Goal: Task Accomplishment & Management: Complete application form

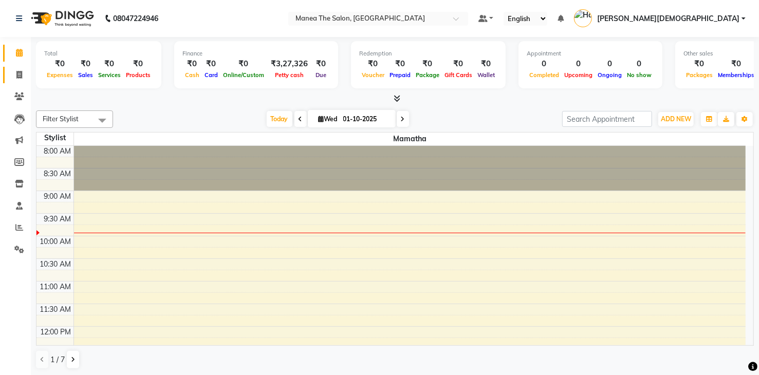
click at [18, 68] on link "Invoice" at bounding box center [15, 75] width 25 height 17
select select "5481"
select select "service"
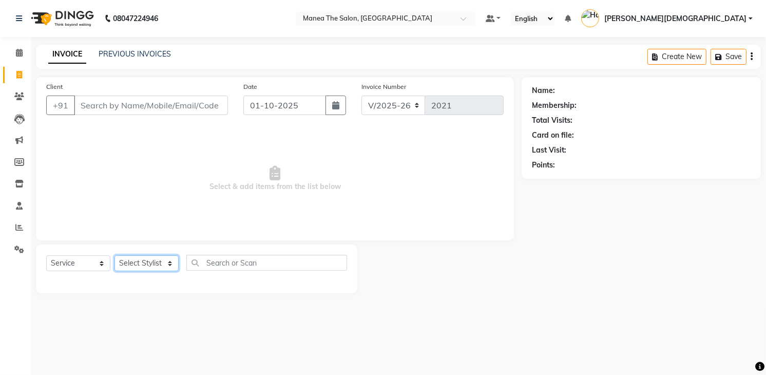
click at [154, 265] on select "Select Stylist [PERSON_NAME] [PERSON_NAME] [PERSON_NAME] [PERSON_NAME]" at bounding box center [147, 263] width 64 height 16
select select "75190"
click at [115, 255] on select "Select Stylist [PERSON_NAME] [PERSON_NAME] [PERSON_NAME] [PERSON_NAME]" at bounding box center [147, 263] width 64 height 16
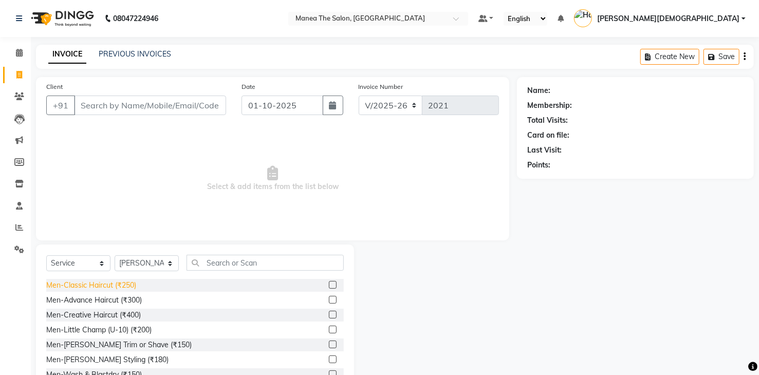
click at [118, 286] on div "Men-Classic Haircut (₹250)" at bounding box center [91, 285] width 90 height 11
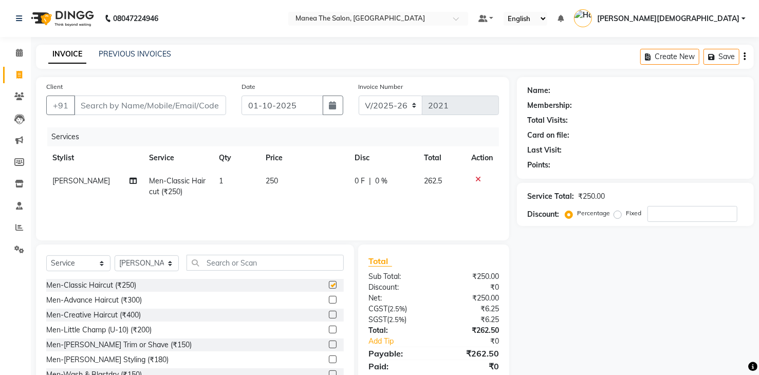
checkbox input "false"
click at [132, 345] on div "Men-[PERSON_NAME] Trim or Shave (₹150)" at bounding box center [118, 345] width 145 height 11
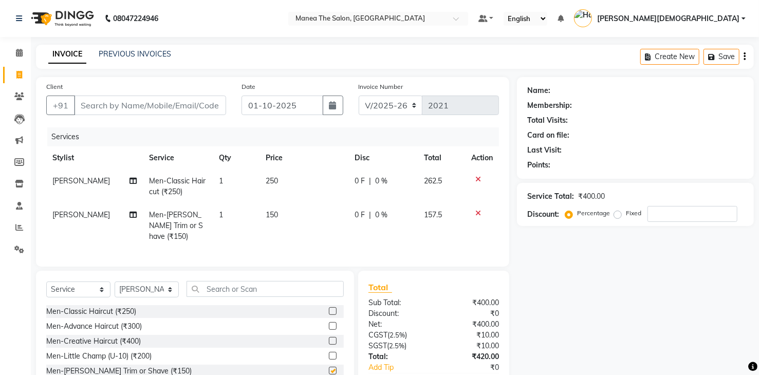
checkbox input "false"
click at [179, 102] on input "Client" at bounding box center [150, 106] width 152 height 20
type input "9"
type input "0"
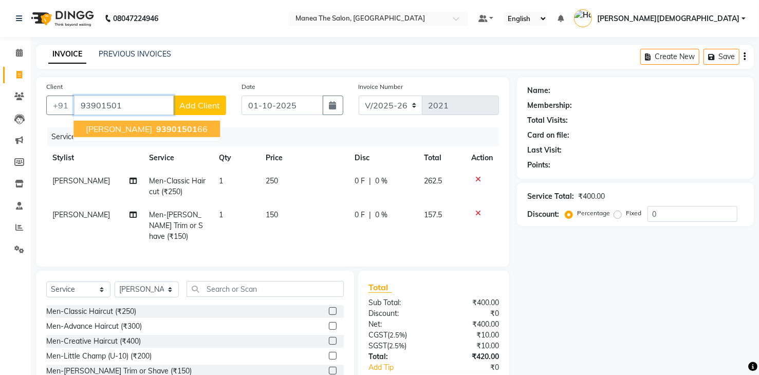
click at [156, 125] on span "93901501" at bounding box center [176, 129] width 41 height 10
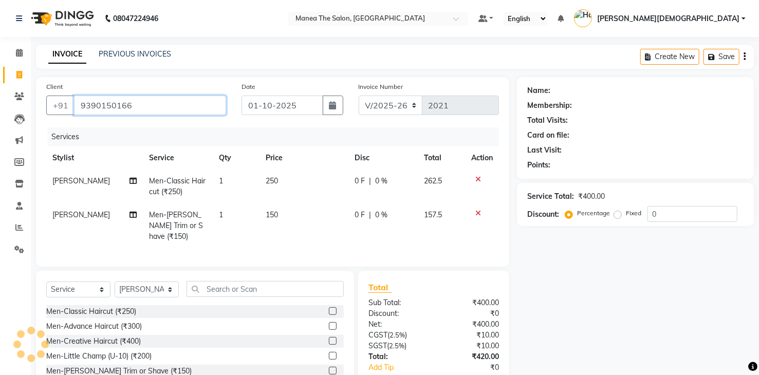
type input "9390150166"
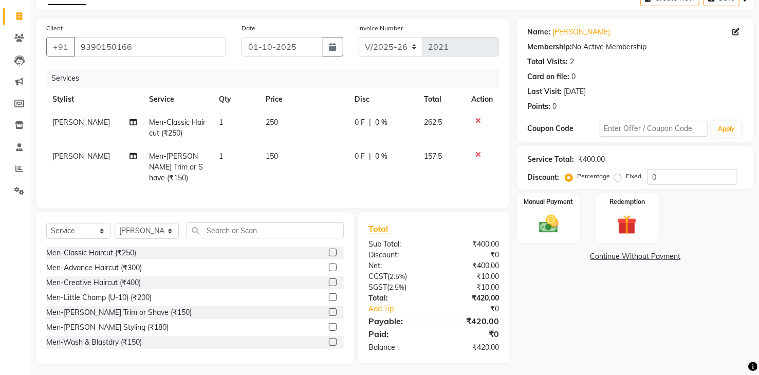
scroll to position [59, 0]
click at [275, 118] on td "250" at bounding box center [303, 127] width 89 height 34
select select "75190"
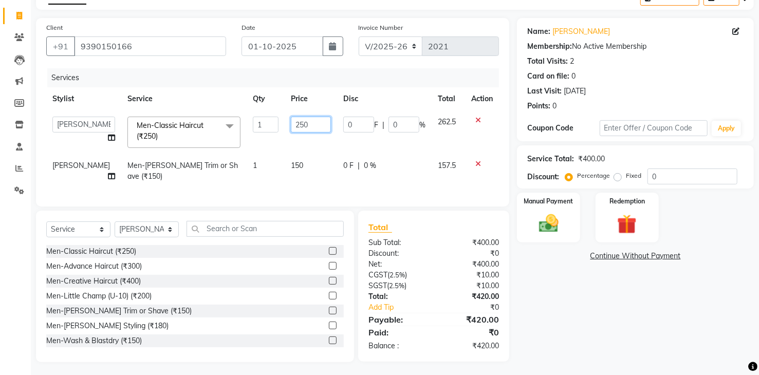
click at [301, 123] on input "250" at bounding box center [311, 125] width 40 height 16
type input "210"
click at [563, 270] on div "Name: [PERSON_NAME] Membership: No Active Membership Total Visits: 2 Card on fi…" at bounding box center [639, 190] width 245 height 344
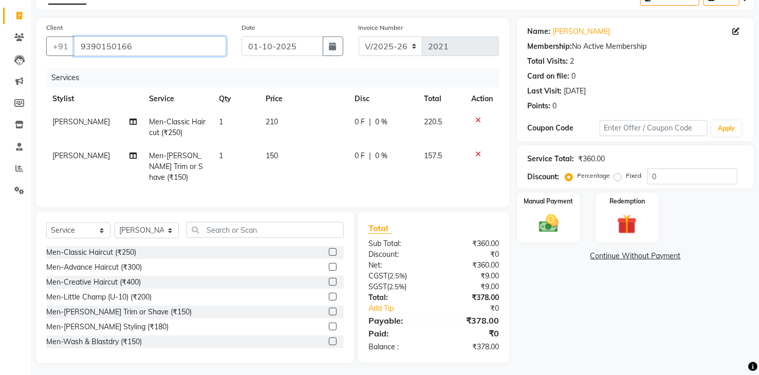
click at [196, 47] on input "9390150166" at bounding box center [150, 46] width 152 height 20
click at [580, 295] on div "Name: [PERSON_NAME] Membership: No Active Membership Total Visits: 2 Card on fi…" at bounding box center [639, 190] width 245 height 345
click at [549, 223] on img at bounding box center [548, 224] width 33 height 24
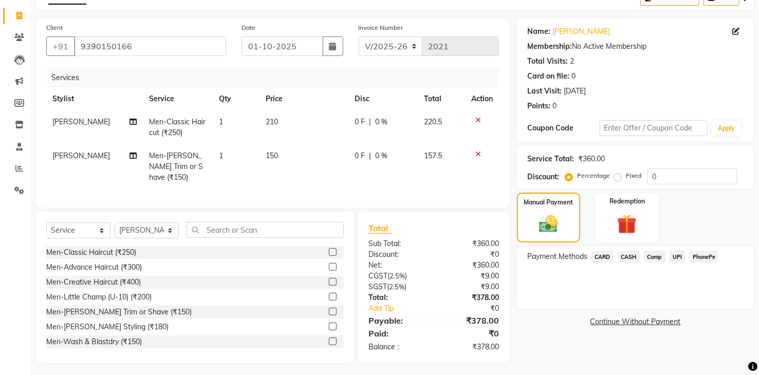
click at [705, 257] on span "PhonePe" at bounding box center [703, 257] width 29 height 12
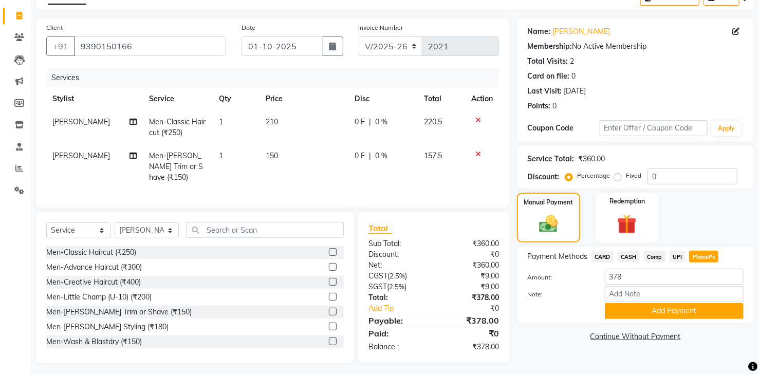
click at [680, 257] on span "UPI" at bounding box center [677, 257] width 16 height 12
click at [683, 310] on button "Add Payment" at bounding box center [674, 311] width 139 height 16
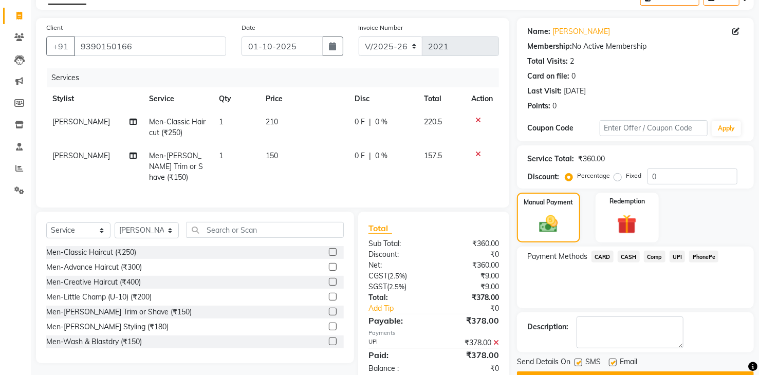
scroll to position [86, 0]
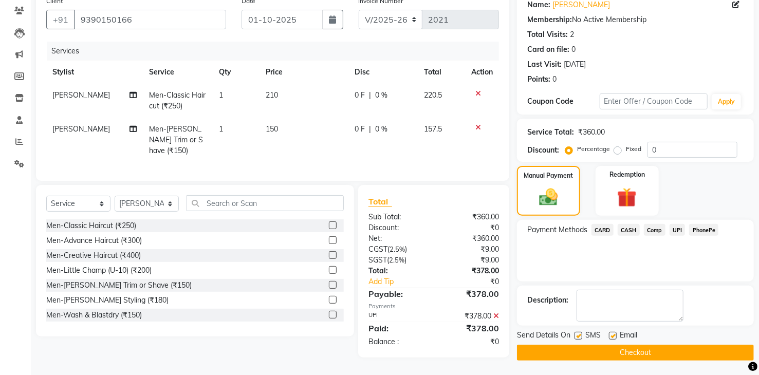
click at [670, 354] on button "Checkout" at bounding box center [635, 353] width 237 height 16
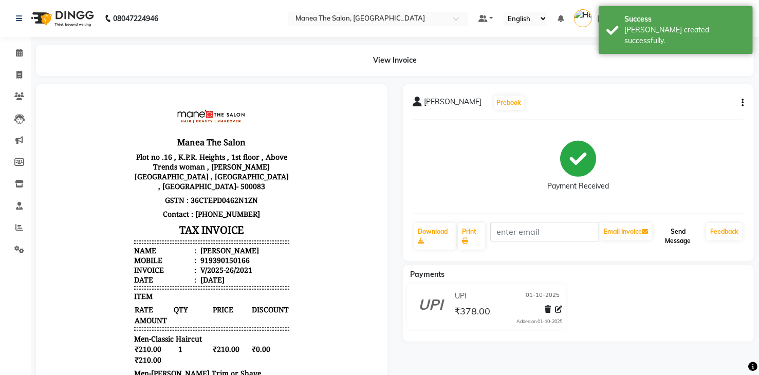
click at [680, 236] on button "Send Message" at bounding box center [678, 236] width 48 height 27
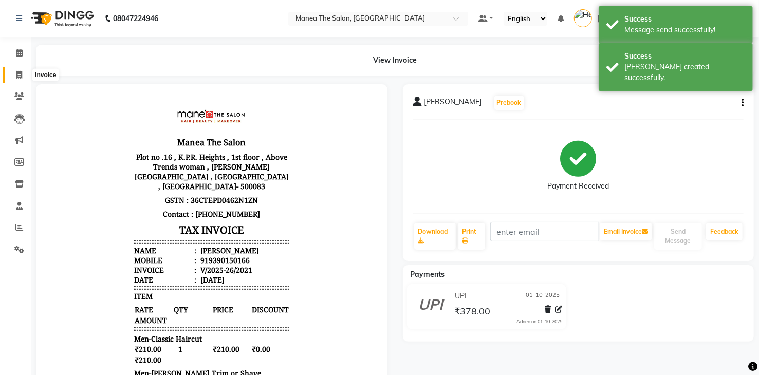
click at [23, 74] on span at bounding box center [19, 75] width 18 height 12
select select "service"
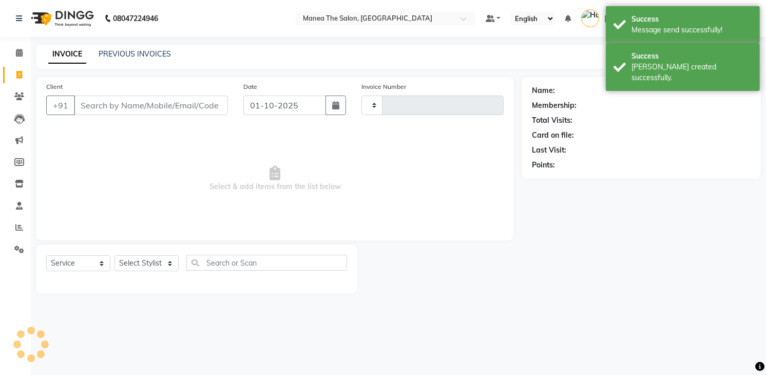
type input "2022"
select select "5481"
click at [134, 101] on input "Client" at bounding box center [151, 106] width 154 height 20
type input "3"
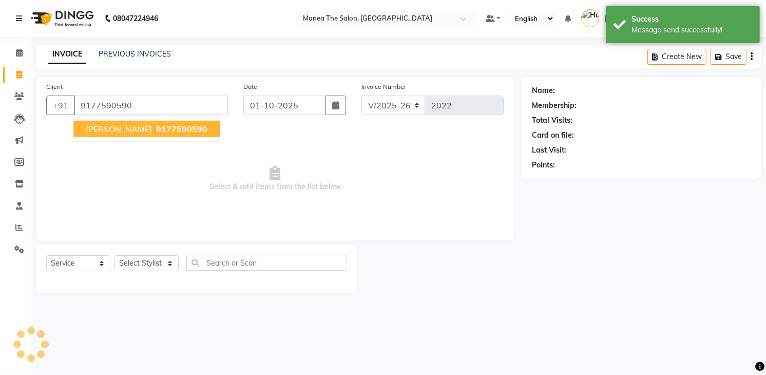
type input "9177590590"
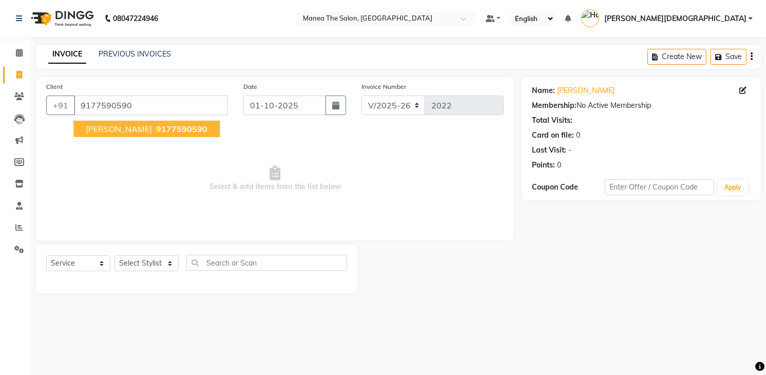
click at [111, 124] on span "[PERSON_NAME]" at bounding box center [119, 129] width 66 height 10
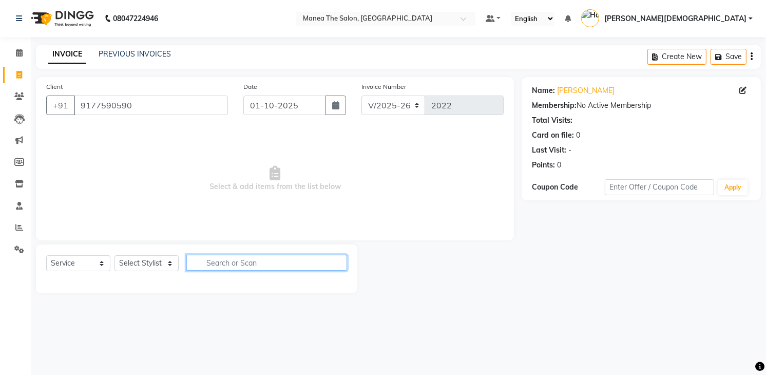
click at [207, 262] on input "text" at bounding box center [266, 263] width 161 height 16
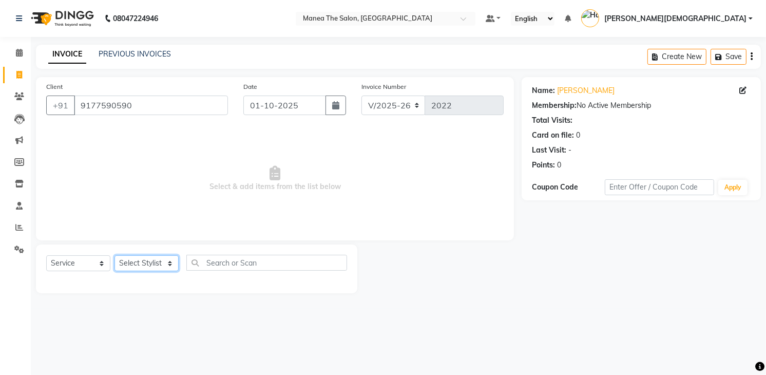
click at [150, 264] on select "Select Stylist [PERSON_NAME] [PERSON_NAME] [PERSON_NAME] [PERSON_NAME]" at bounding box center [147, 263] width 64 height 16
select select "75190"
click at [115, 255] on select "Select Stylist [PERSON_NAME] [PERSON_NAME] [PERSON_NAME] [PERSON_NAME]" at bounding box center [147, 263] width 64 height 16
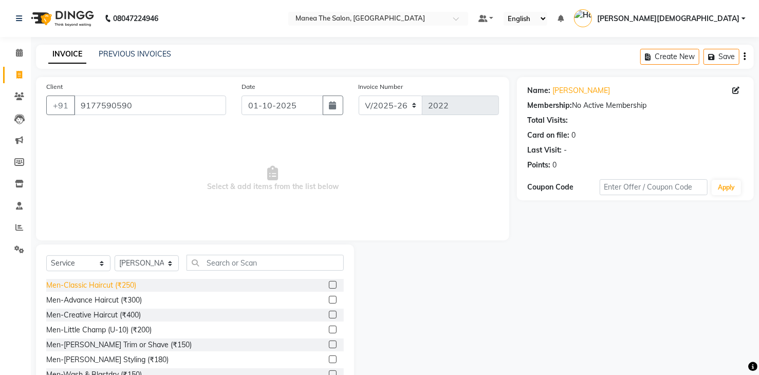
click at [129, 283] on div "Men-Classic Haircut (₹250)" at bounding box center [91, 285] width 90 height 11
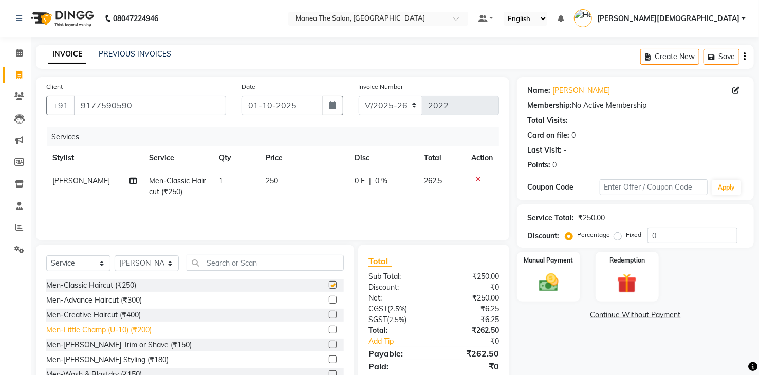
checkbox input "false"
click at [140, 347] on div "Men-[PERSON_NAME] Trim or Shave (₹150)" at bounding box center [118, 345] width 145 height 11
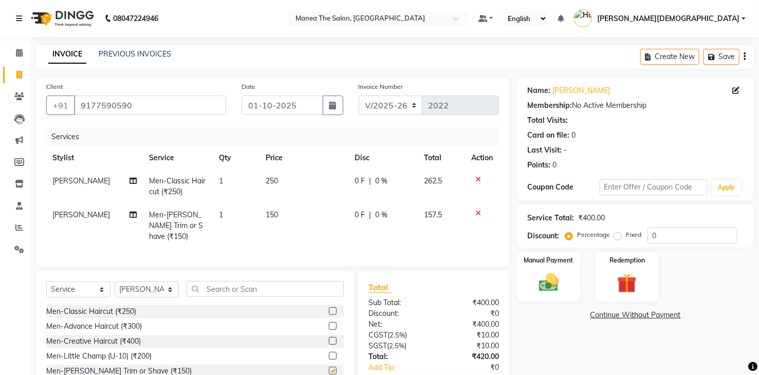
checkbox input "false"
click at [298, 182] on td "250" at bounding box center [303, 187] width 89 height 34
select select "75190"
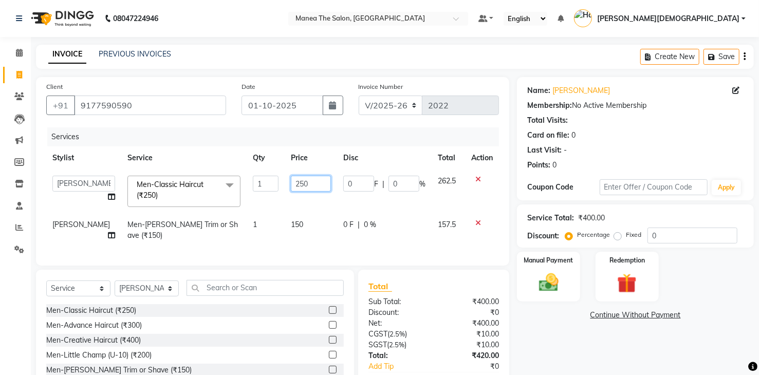
click at [301, 182] on input "250" at bounding box center [311, 184] width 40 height 16
type input "210"
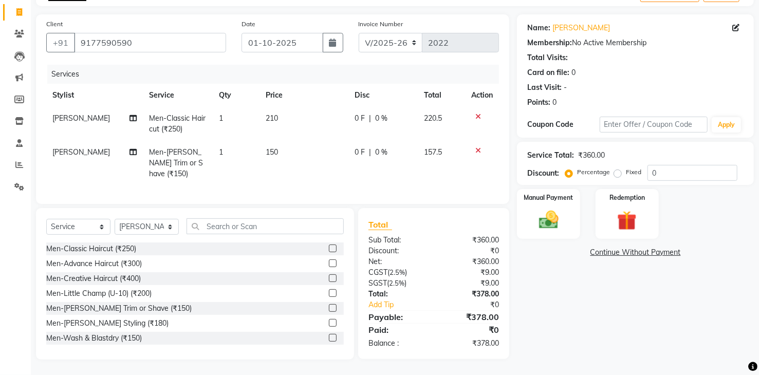
scroll to position [59, 0]
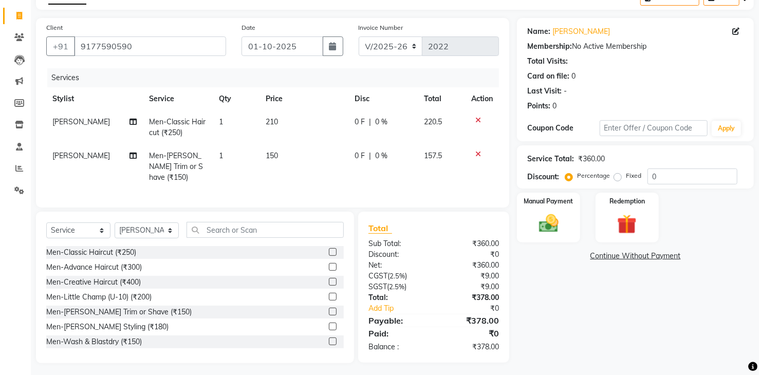
click at [602, 277] on div "Name: [PERSON_NAME] Membership: No Active Membership Total Visits: Card on file…" at bounding box center [639, 190] width 245 height 345
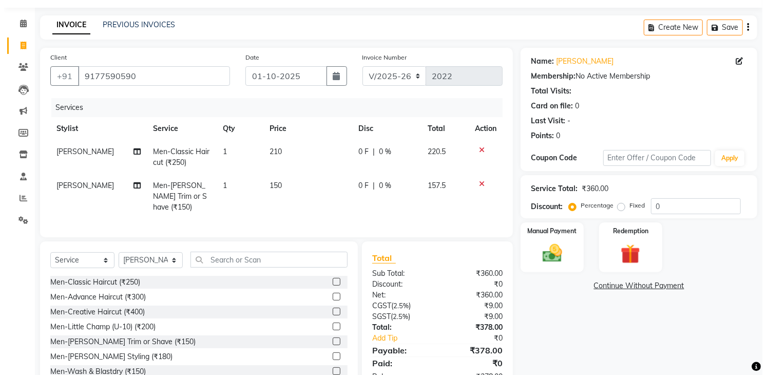
scroll to position [0, 0]
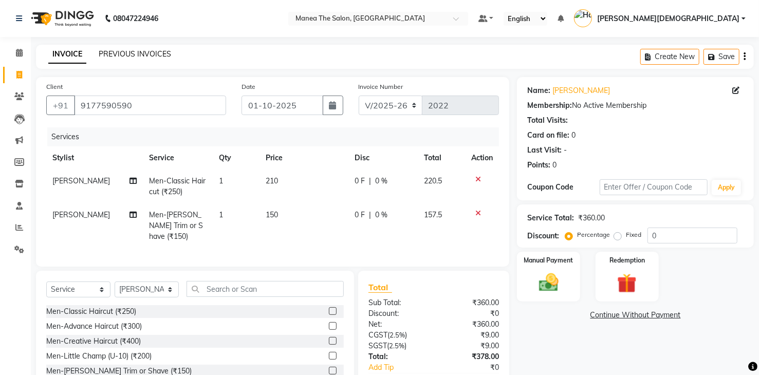
click at [123, 50] on link "PREVIOUS INVOICES" at bounding box center [135, 53] width 72 height 9
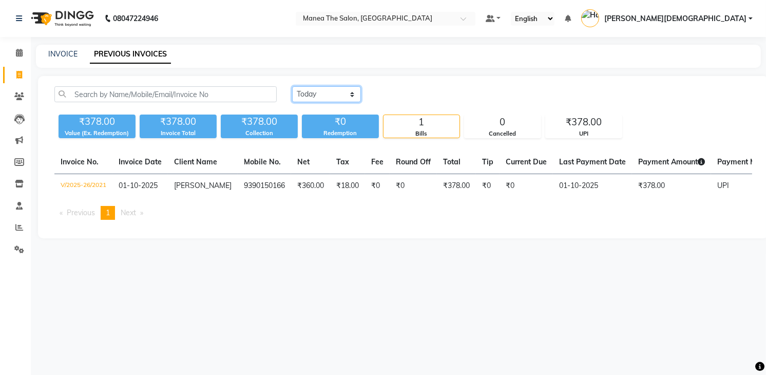
click at [356, 87] on select "[DATE] [DATE] Custom Range" at bounding box center [326, 94] width 69 height 16
select select "[DATE]"
click at [292, 86] on select "[DATE] [DATE] Custom Range" at bounding box center [326, 94] width 69 height 16
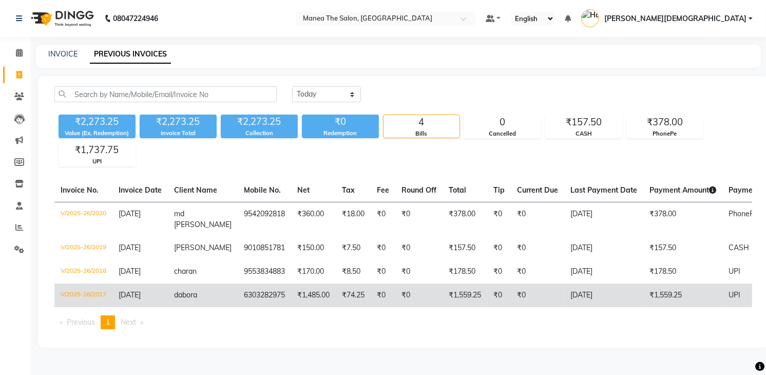
click at [588, 284] on td "[DATE]" at bounding box center [604, 296] width 79 height 24
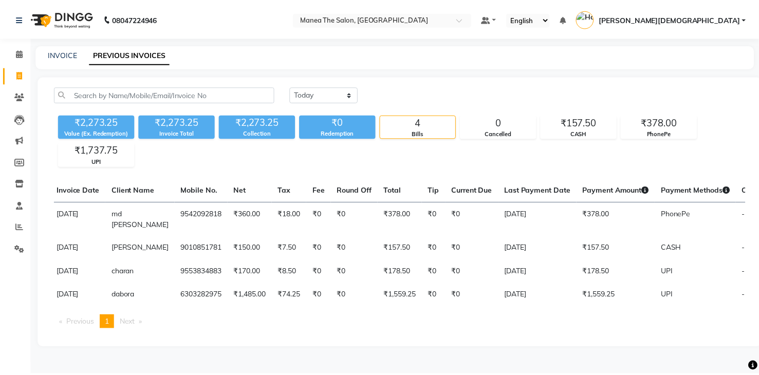
scroll to position [0, 82]
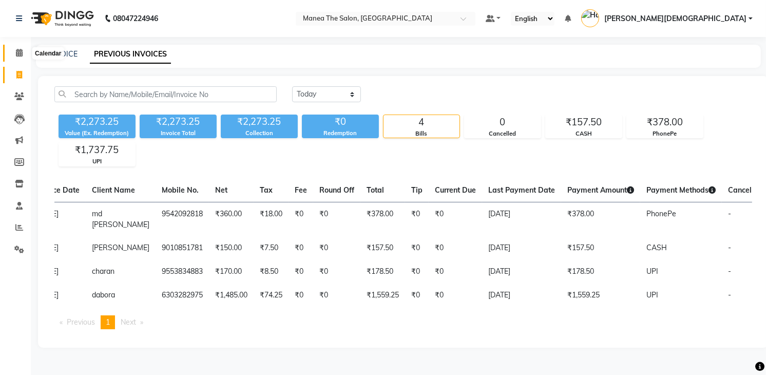
drag, startPoint x: 18, startPoint y: 54, endPoint x: 26, endPoint y: 64, distance: 12.0
click at [20, 54] on icon at bounding box center [19, 53] width 7 height 8
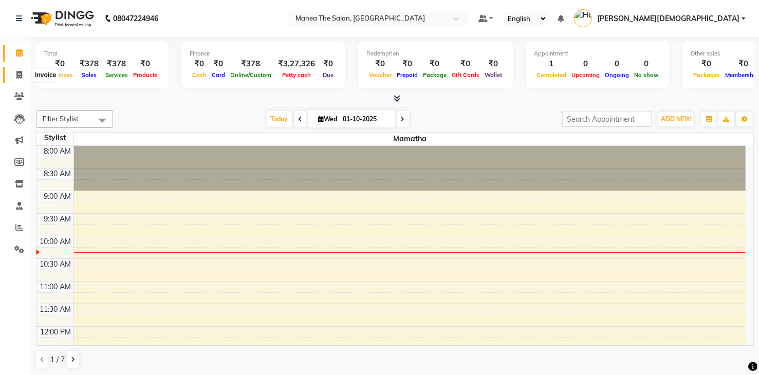
click at [23, 76] on span at bounding box center [19, 75] width 18 height 12
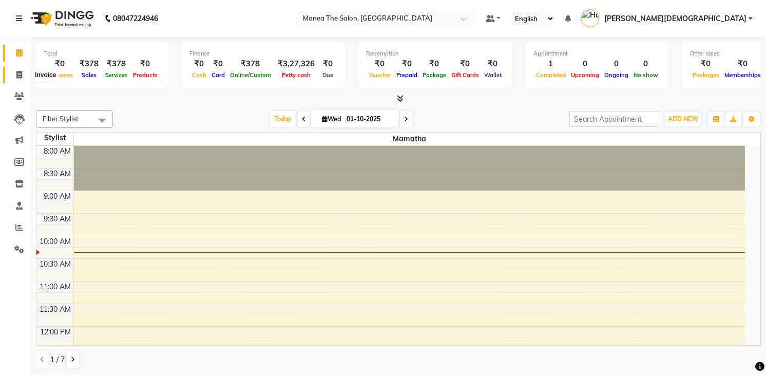
select select "5481"
select select "service"
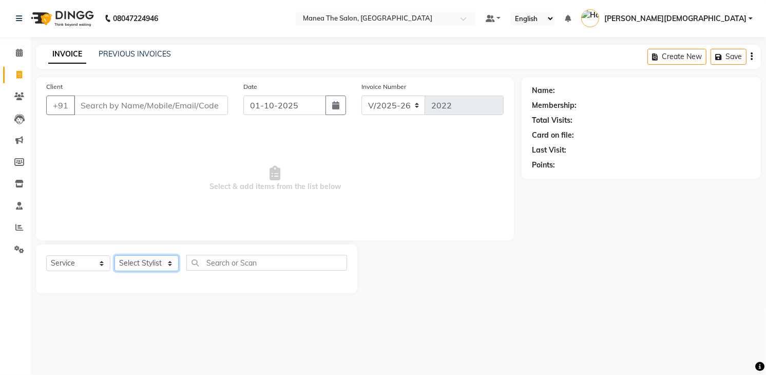
click at [162, 265] on select "Select Stylist [PERSON_NAME] [PERSON_NAME] [PERSON_NAME] [PERSON_NAME]" at bounding box center [147, 263] width 64 height 16
select select "81467"
click at [115, 255] on select "Select Stylist [PERSON_NAME] [PERSON_NAME] [PERSON_NAME] [PERSON_NAME]" at bounding box center [147, 263] width 64 height 16
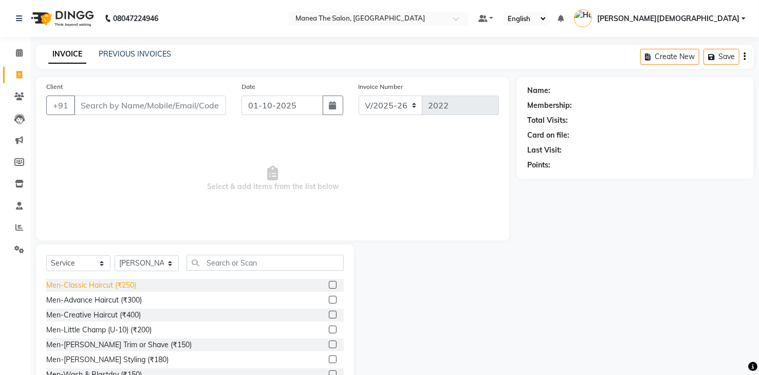
click at [122, 286] on div "Men-Classic Haircut (₹250)" at bounding box center [91, 285] width 90 height 11
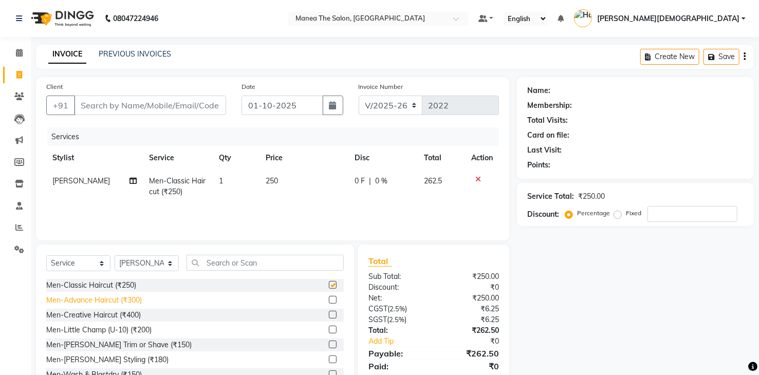
checkbox input "false"
click at [141, 346] on div "Men-[PERSON_NAME] Trim or Shave (₹150)" at bounding box center [118, 345] width 145 height 11
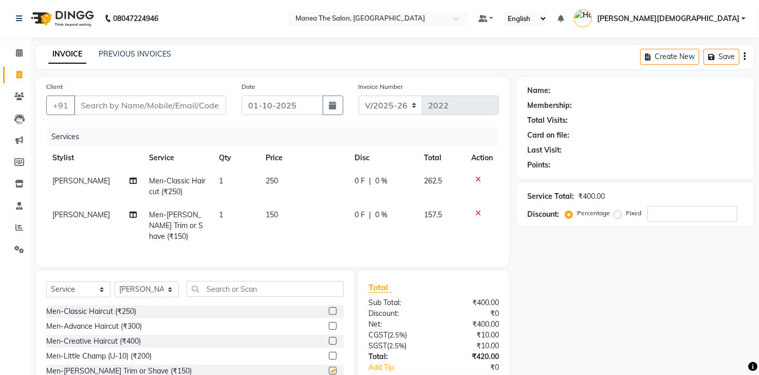
checkbox input "false"
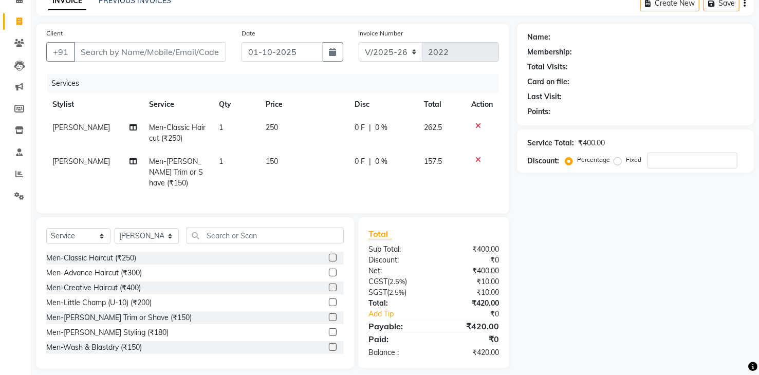
scroll to position [59, 0]
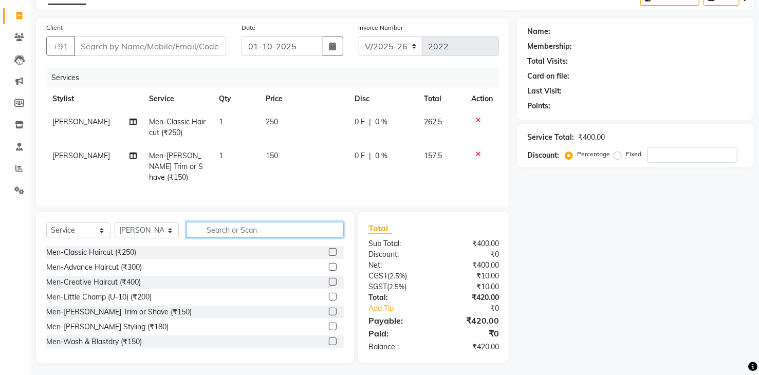
click at [259, 222] on input "text" at bounding box center [264, 230] width 157 height 16
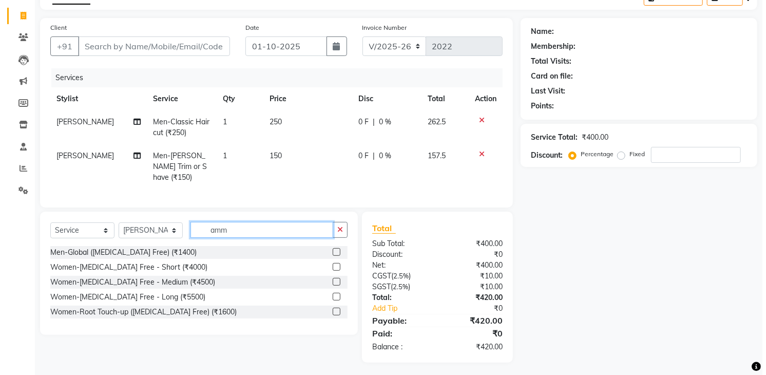
scroll to position [59, 0]
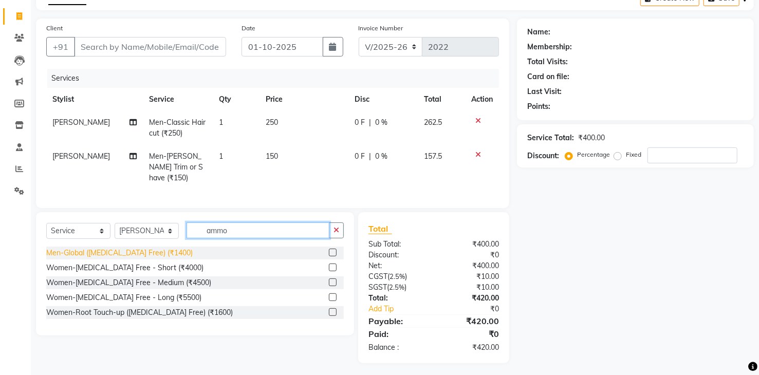
type input "ammo"
click at [157, 248] on div "Men-Global ([MEDICAL_DATA] Free) (₹1400)" at bounding box center [119, 253] width 146 height 11
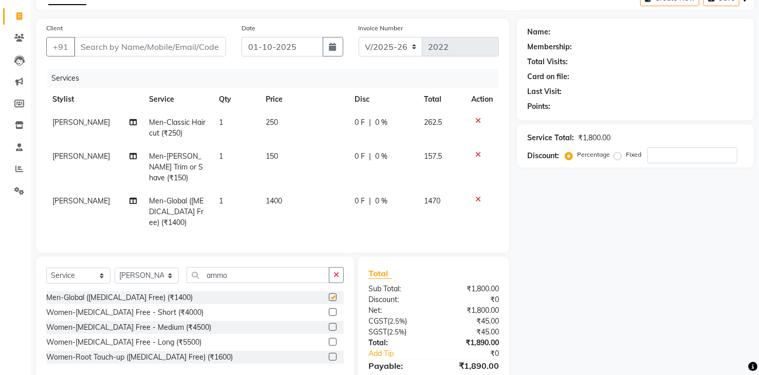
checkbox input "false"
click at [191, 49] on input "Client" at bounding box center [150, 47] width 152 height 20
type input "8"
type input "0"
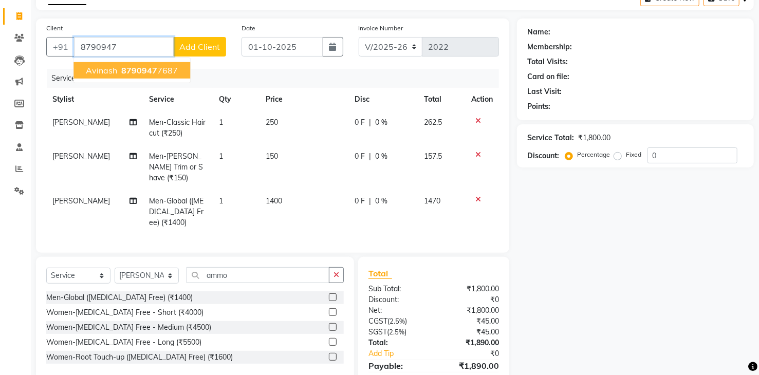
click at [175, 66] on ngb-highlight "8790947 7687" at bounding box center [148, 70] width 59 height 10
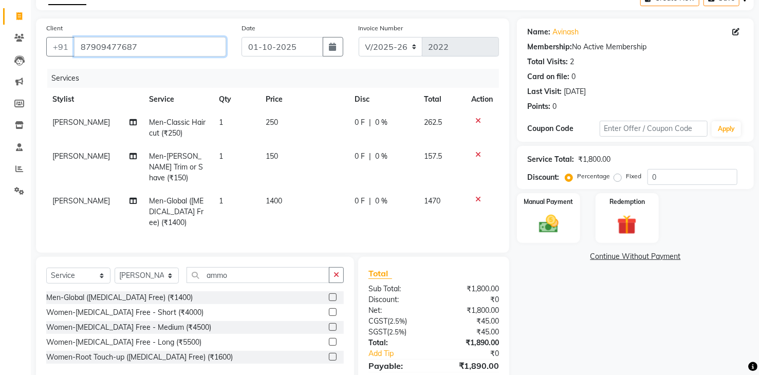
click at [119, 45] on input "87909477687" at bounding box center [150, 47] width 152 height 20
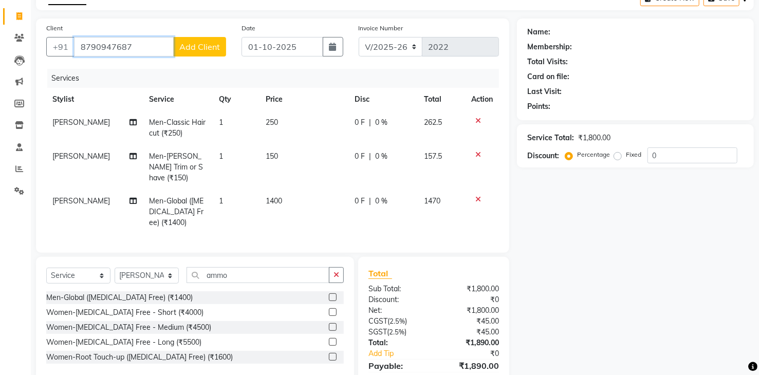
type input "8790947687"
click at [199, 47] on span "Add Client" at bounding box center [199, 47] width 41 height 10
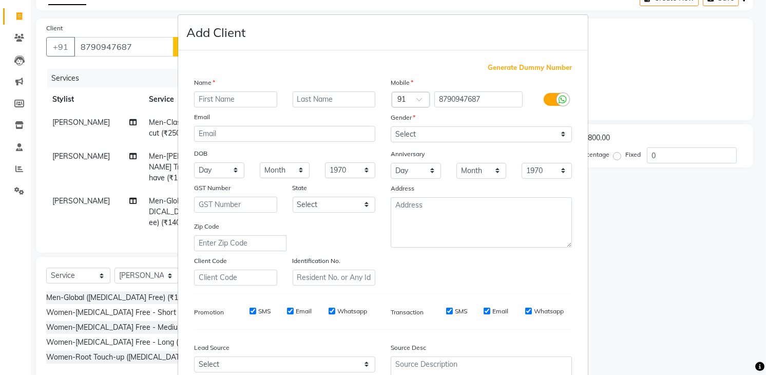
click at [225, 95] on input "text" at bounding box center [235, 99] width 83 height 16
type input "Avinash"
click at [515, 136] on select "Select [DEMOGRAPHIC_DATA] [DEMOGRAPHIC_DATA] Other Prefer Not To Say" at bounding box center [481, 134] width 181 height 16
select select "[DEMOGRAPHIC_DATA]"
click at [391, 126] on select "Select [DEMOGRAPHIC_DATA] [DEMOGRAPHIC_DATA] Other Prefer Not To Say" at bounding box center [481, 134] width 181 height 16
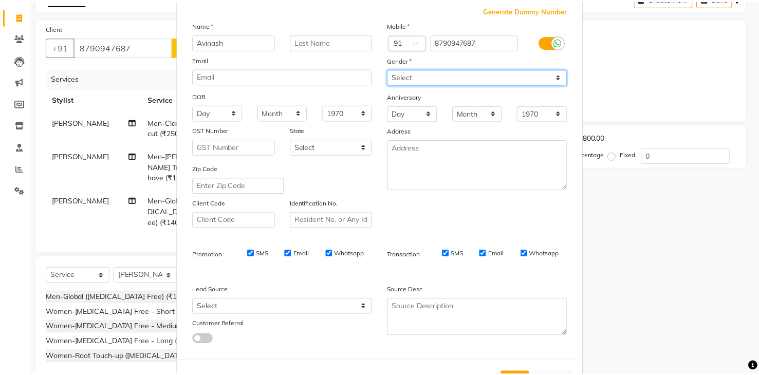
scroll to position [100, 0]
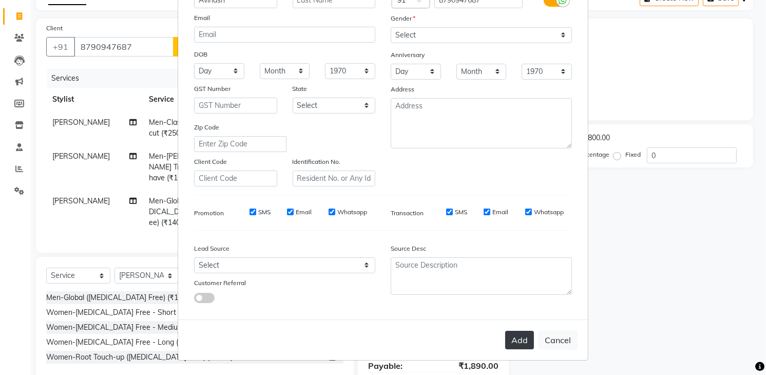
click at [519, 339] on button "Add" at bounding box center [519, 340] width 29 height 18
select select
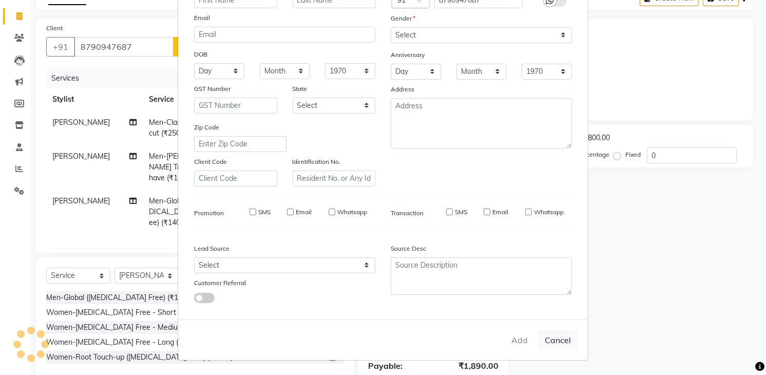
select select
checkbox input "false"
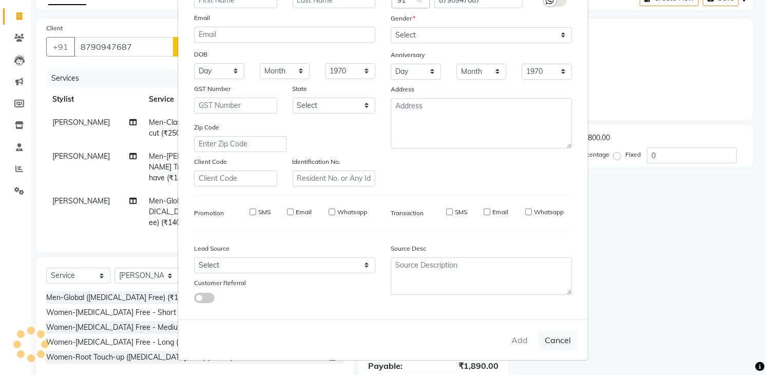
checkbox input "false"
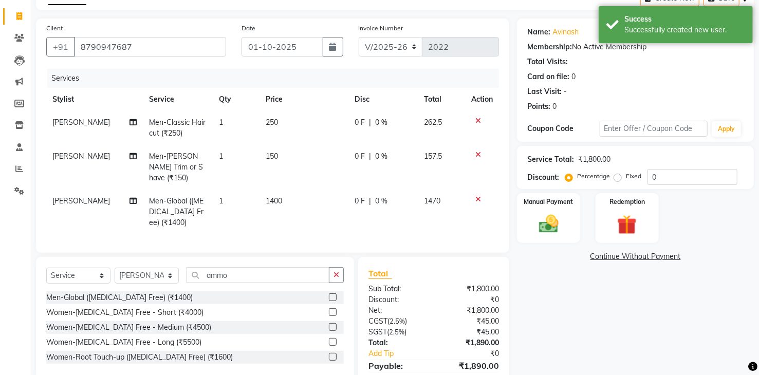
scroll to position [103, 0]
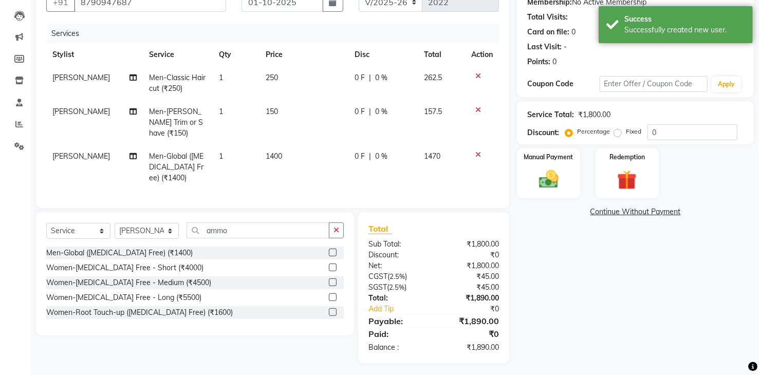
click at [602, 330] on div "Name: Avinash Membership: No Active Membership Total Visits: Card on file: 0 La…" at bounding box center [639, 168] width 245 height 389
click at [543, 180] on img at bounding box center [548, 180] width 33 height 24
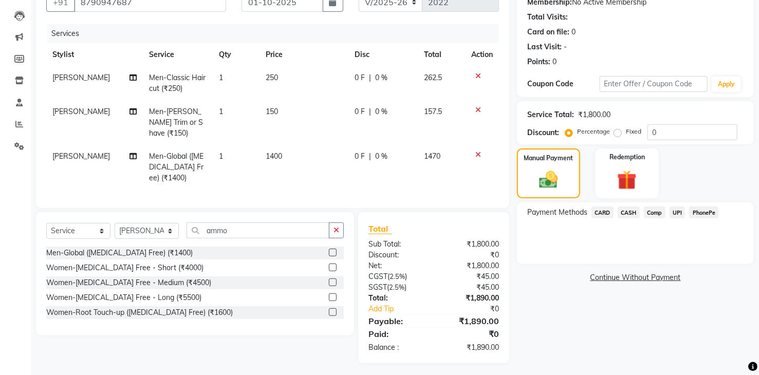
click at [677, 210] on span "UPI" at bounding box center [677, 213] width 16 height 12
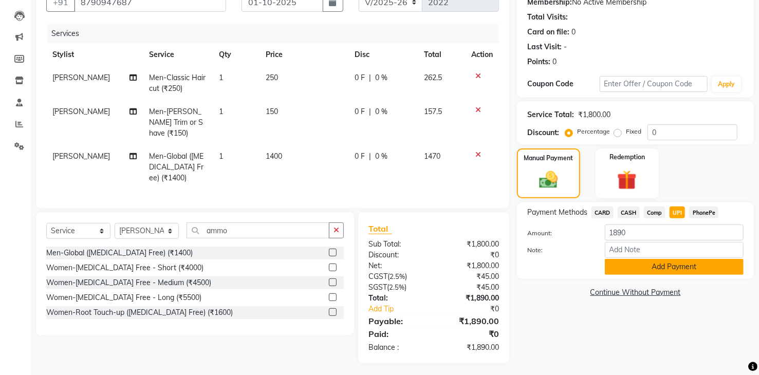
click at [679, 267] on button "Add Payment" at bounding box center [674, 267] width 139 height 16
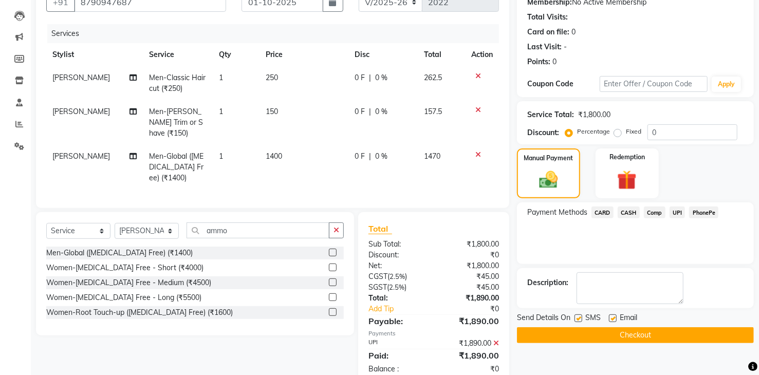
click at [679, 334] on button "Checkout" at bounding box center [635, 335] width 237 height 16
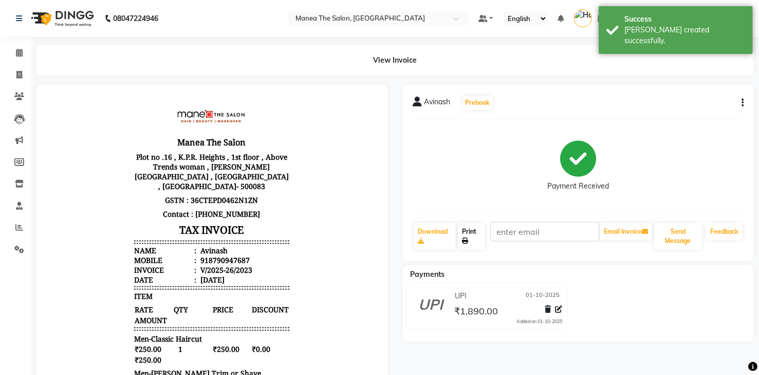
click at [463, 232] on link "Print" at bounding box center [471, 236] width 27 height 27
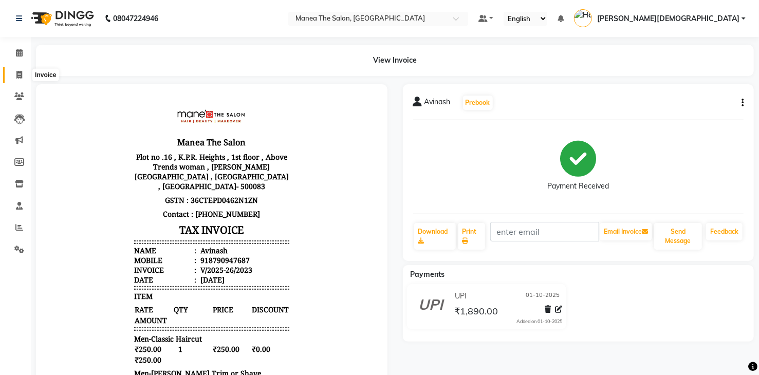
click at [20, 74] on icon at bounding box center [19, 75] width 6 height 8
select select "5481"
select select "service"
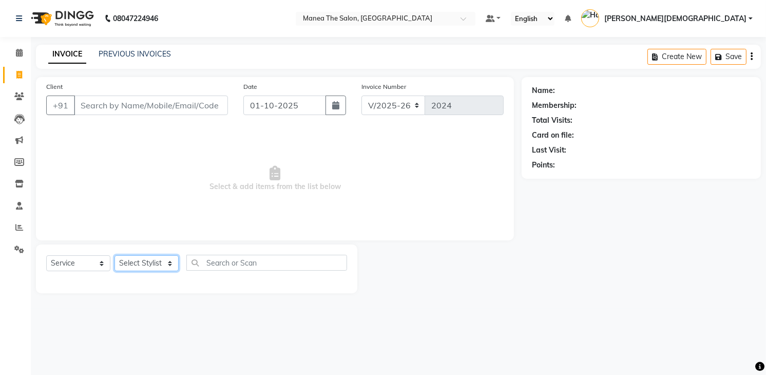
click at [144, 264] on select "Select Stylist [PERSON_NAME] [PERSON_NAME] [PERSON_NAME] [PERSON_NAME]" at bounding box center [147, 263] width 64 height 16
select select "75190"
click at [115, 255] on select "Select Stylist [PERSON_NAME] [PERSON_NAME] [PERSON_NAME] [PERSON_NAME]" at bounding box center [147, 263] width 64 height 16
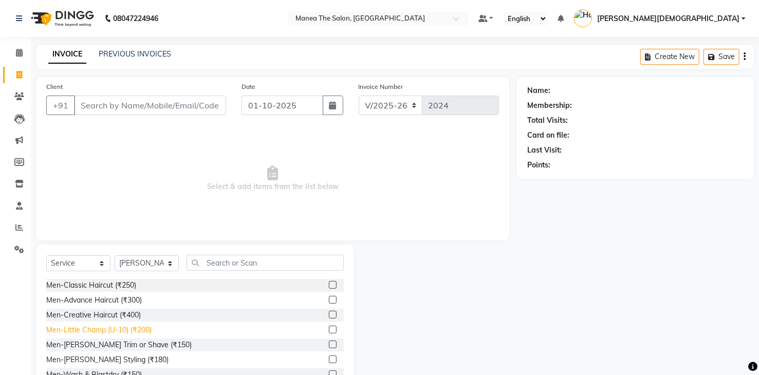
click at [139, 330] on div "Men-Little Champ (U-10) (₹200)" at bounding box center [98, 330] width 105 height 11
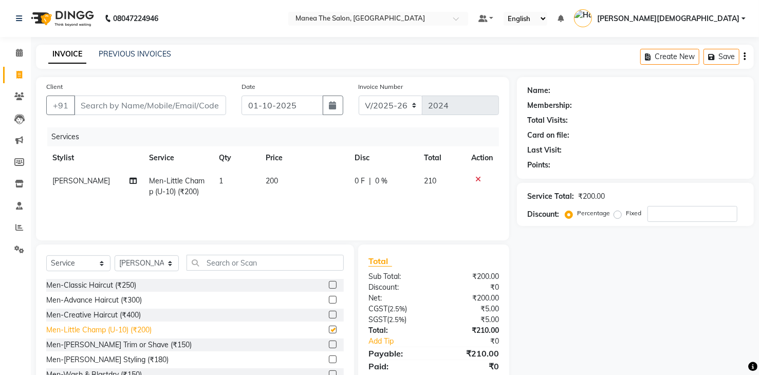
checkbox input "false"
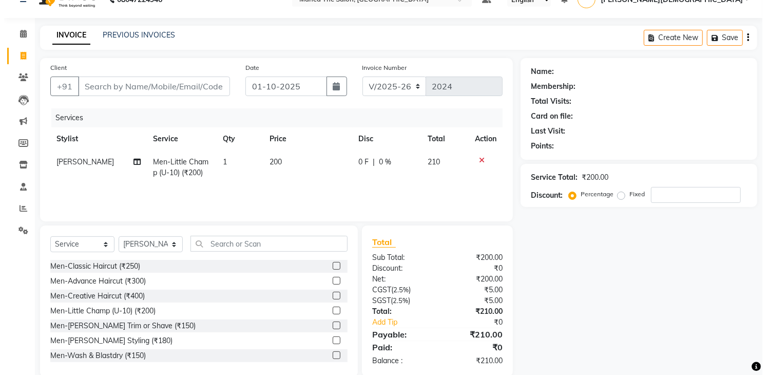
scroll to position [36, 0]
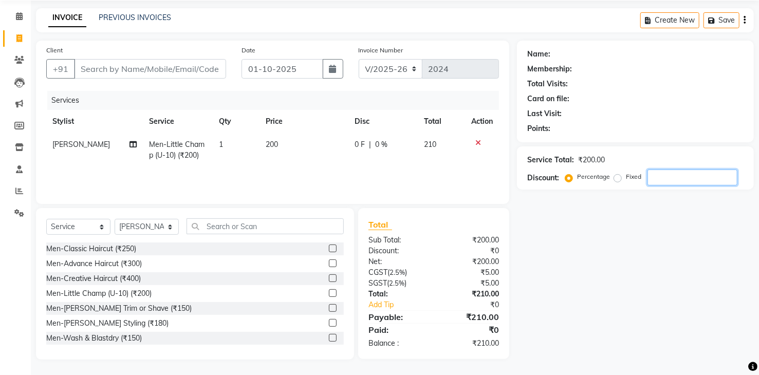
click at [664, 177] on input "number" at bounding box center [692, 178] width 90 height 16
type input "5"
click at [207, 68] on input "Client" at bounding box center [150, 69] width 152 height 20
type input "7"
type input "0"
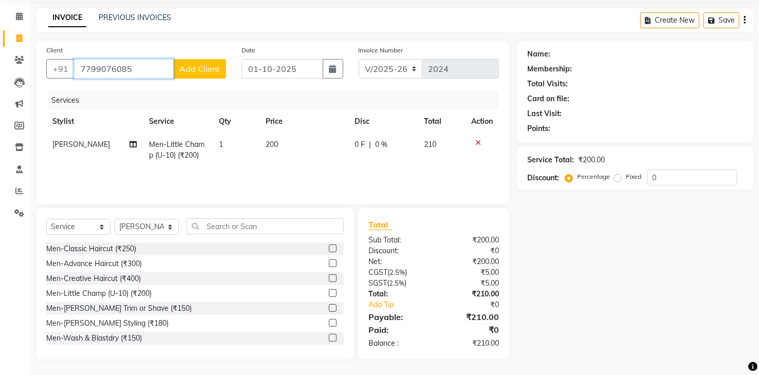
type input "7799076085"
click at [207, 68] on span "Add Client" at bounding box center [199, 69] width 41 height 10
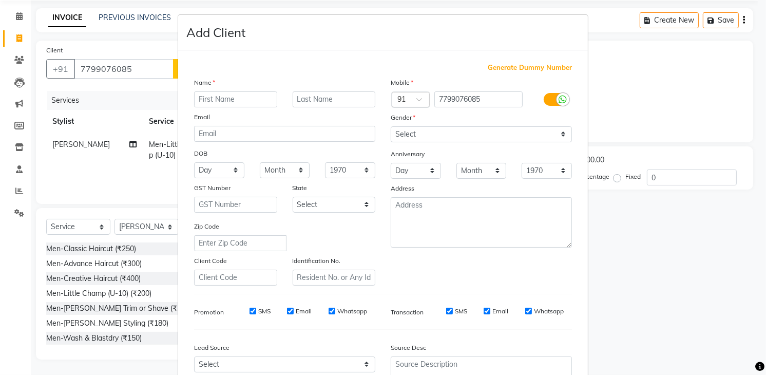
click at [240, 101] on input "text" at bounding box center [235, 99] width 83 height 16
type input "[PERSON_NAME]"
click at [471, 133] on select "Select [DEMOGRAPHIC_DATA] [DEMOGRAPHIC_DATA] Other Prefer Not To Say" at bounding box center [481, 134] width 181 height 16
select select "[DEMOGRAPHIC_DATA]"
click at [391, 126] on select "Select [DEMOGRAPHIC_DATA] [DEMOGRAPHIC_DATA] Other Prefer Not To Say" at bounding box center [481, 134] width 181 height 16
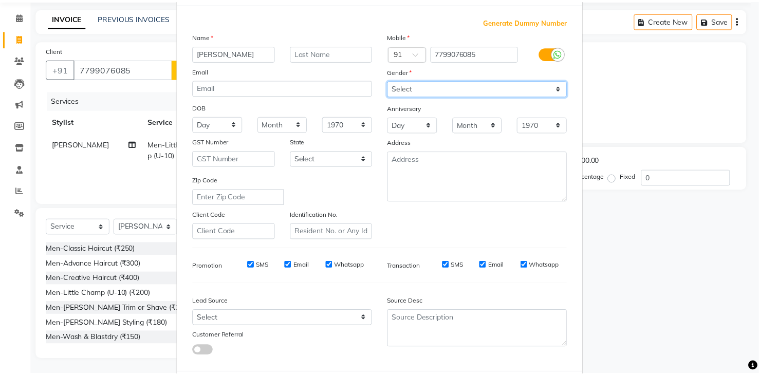
scroll to position [100, 0]
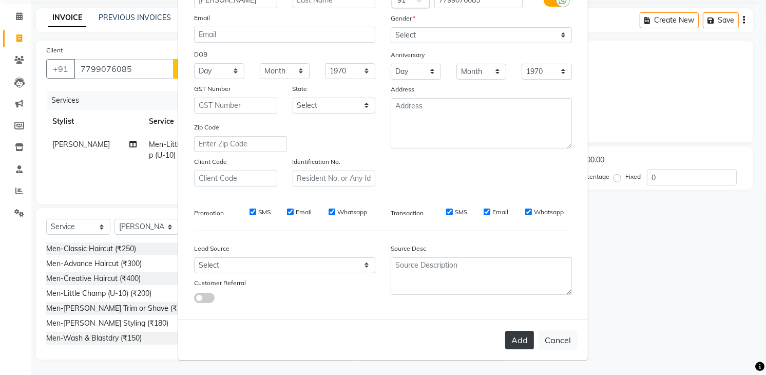
click at [517, 339] on button "Add" at bounding box center [519, 340] width 29 height 18
select select
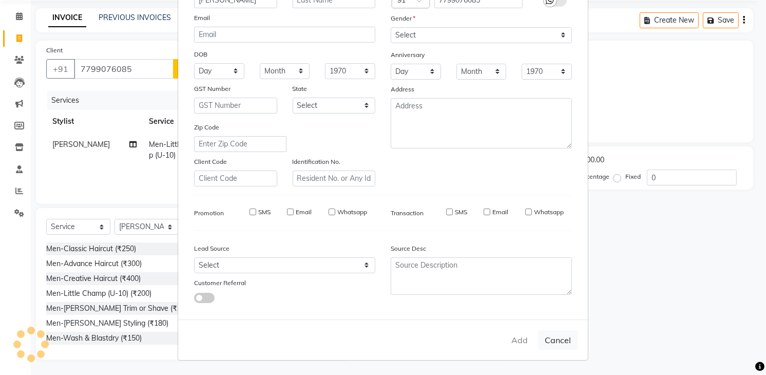
select select
checkbox input "false"
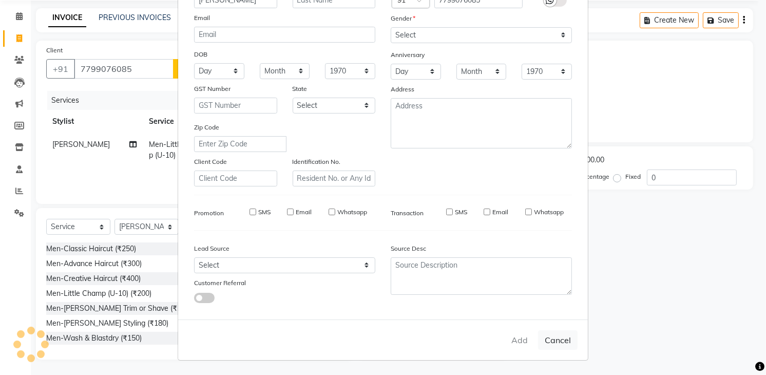
checkbox input "false"
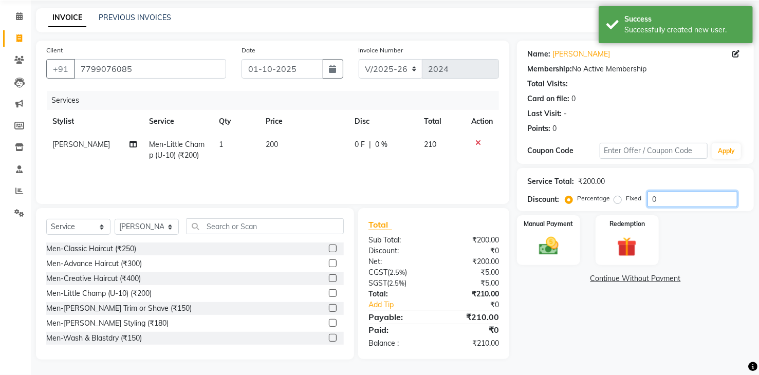
click at [674, 196] on input "0" at bounding box center [692, 199] width 90 height 16
type input "5"
click at [572, 332] on div "Name: [PERSON_NAME] Membership: No Active Membership Total Visits: Card on file…" at bounding box center [639, 200] width 245 height 319
click at [543, 250] on img at bounding box center [548, 247] width 33 height 24
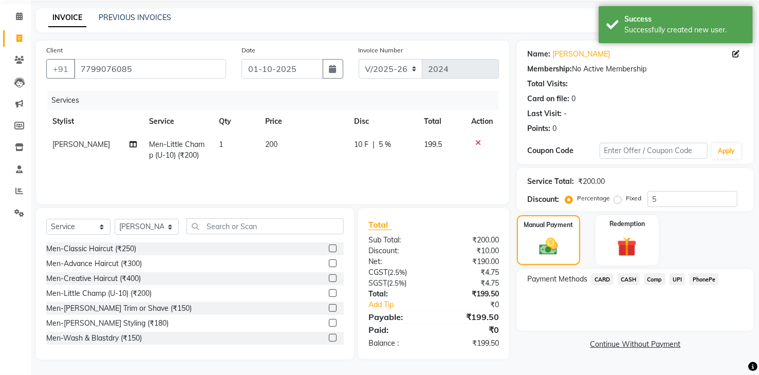
click at [678, 279] on span "UPI" at bounding box center [677, 279] width 16 height 12
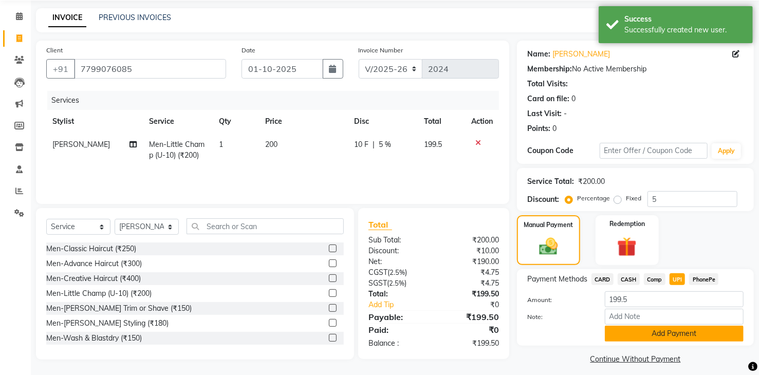
click at [684, 337] on button "Add Payment" at bounding box center [674, 334] width 139 height 16
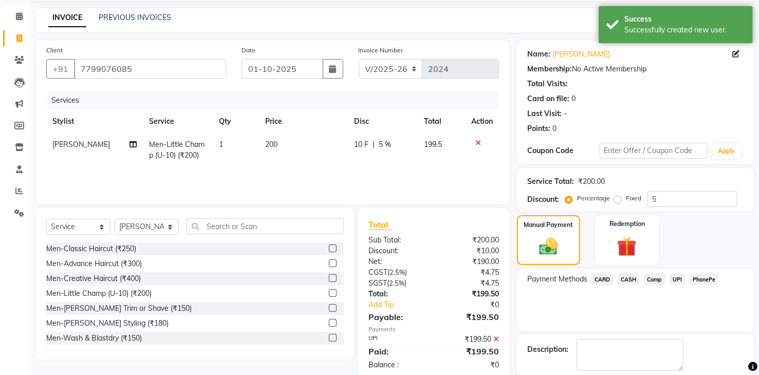
scroll to position [86, 0]
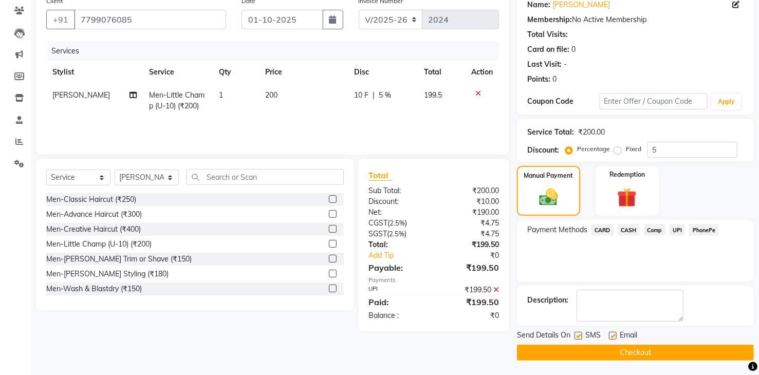
click at [683, 351] on button "Checkout" at bounding box center [635, 353] width 237 height 16
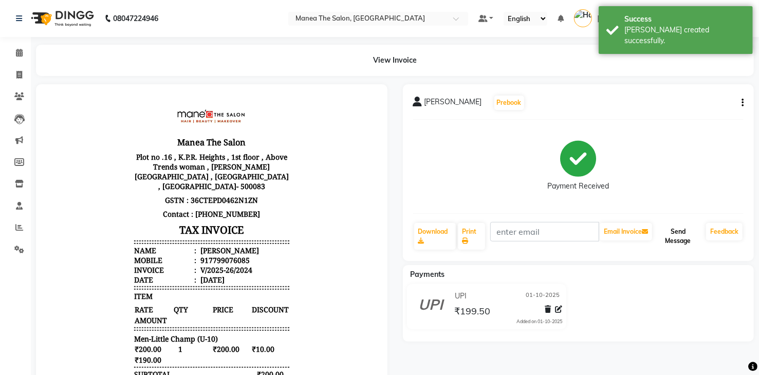
click at [673, 232] on button "Send Message" at bounding box center [678, 236] width 48 height 27
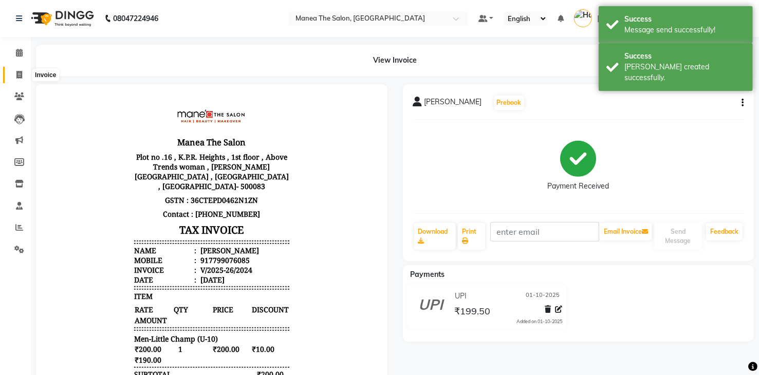
click at [22, 71] on span at bounding box center [19, 75] width 18 height 12
select select "5481"
select select "service"
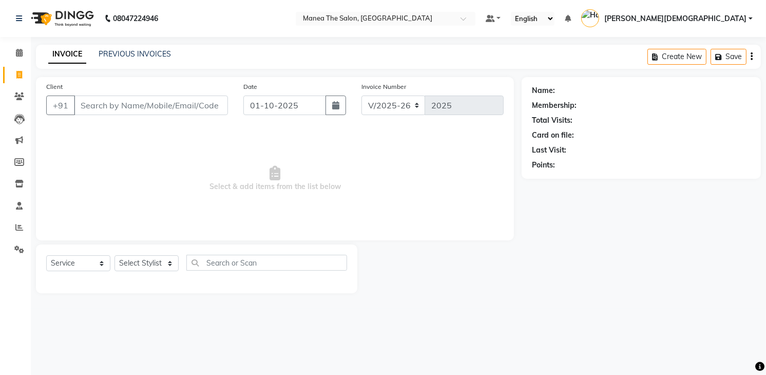
click at [23, 70] on span at bounding box center [19, 75] width 18 height 12
select select "service"
select select "5481"
type input "2025"
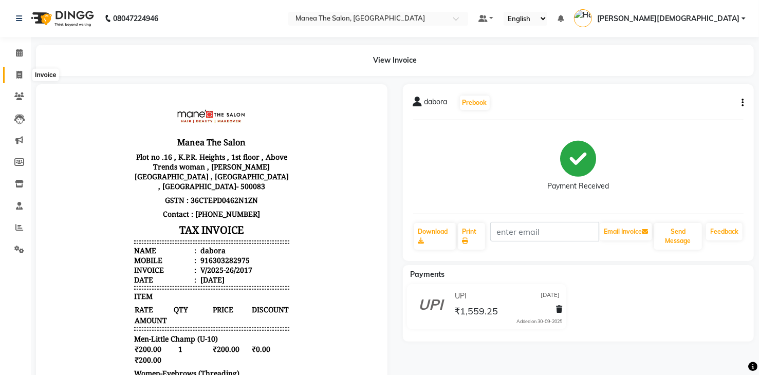
click at [16, 72] on icon at bounding box center [19, 75] width 6 height 8
select select "5481"
select select "service"
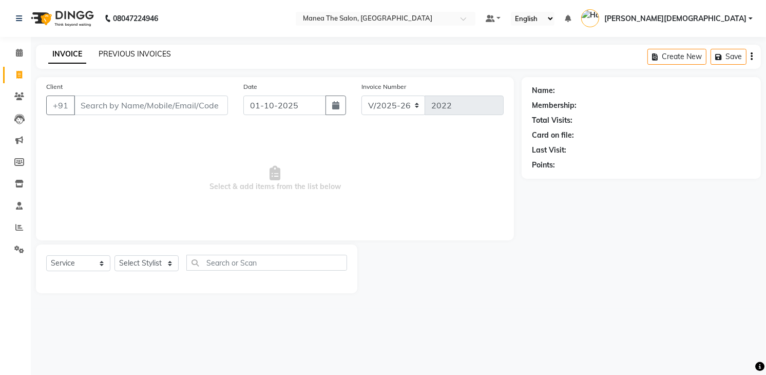
click at [160, 50] on link "PREVIOUS INVOICES" at bounding box center [135, 53] width 72 height 9
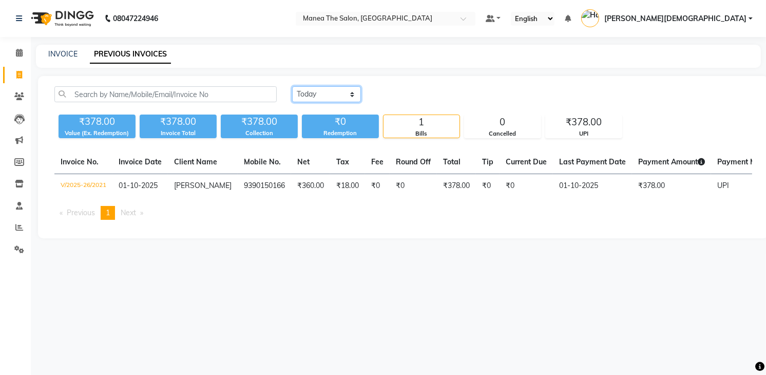
click at [335, 91] on select "[DATE] [DATE] Custom Range" at bounding box center [326, 94] width 69 height 16
select select "[DATE]"
click at [292, 86] on select "[DATE] [DATE] Custom Range" at bounding box center [326, 94] width 69 height 16
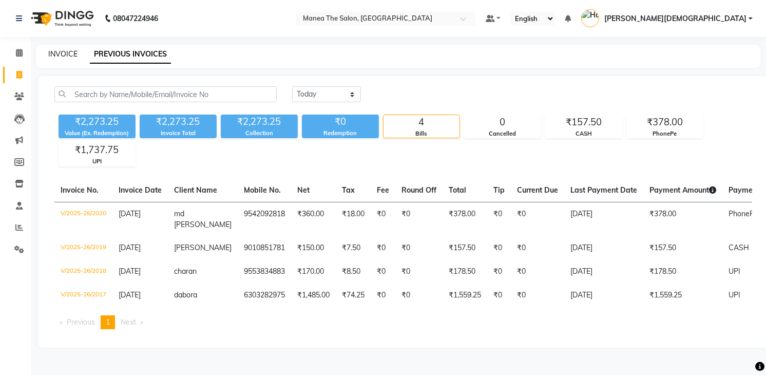
click at [68, 57] on link "INVOICE" at bounding box center [62, 53] width 29 height 9
select select "service"
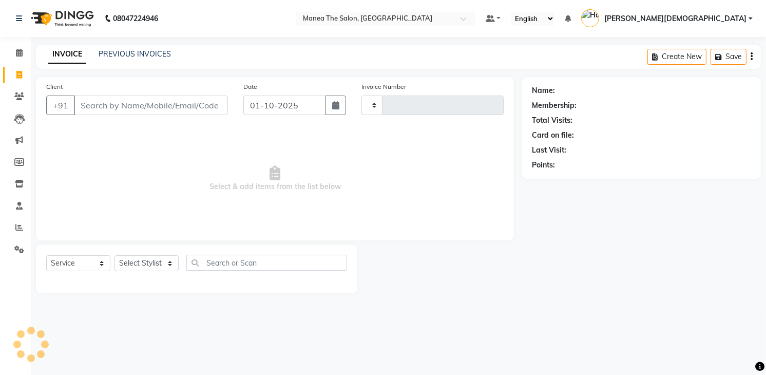
type input "2022"
select select "5481"
click at [152, 50] on link "PREVIOUS INVOICES" at bounding box center [135, 53] width 72 height 9
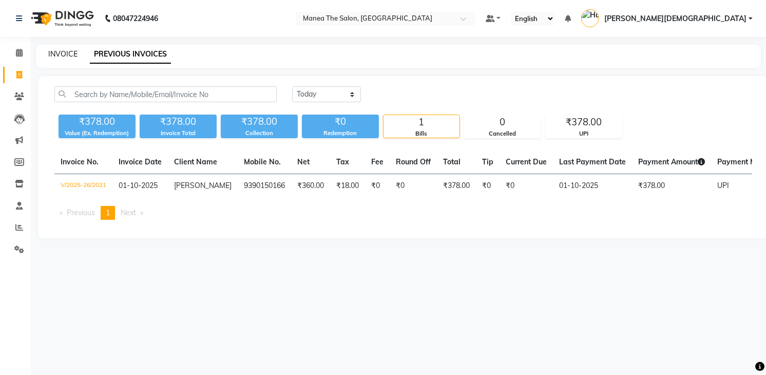
click at [67, 52] on link "INVOICE" at bounding box center [62, 53] width 29 height 9
select select "5481"
select select "service"
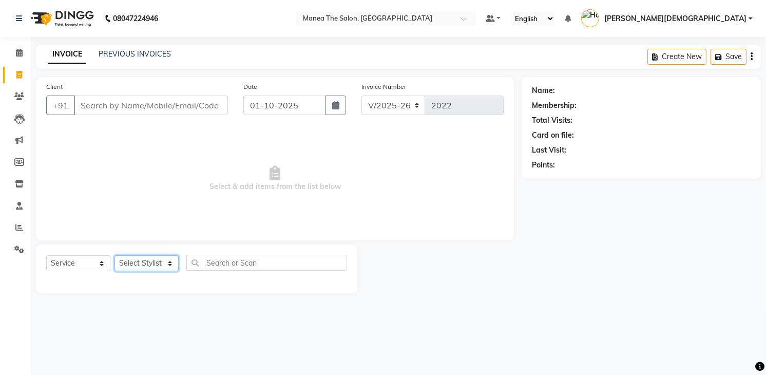
click at [143, 261] on select "Select Stylist [PERSON_NAME] [PERSON_NAME] [PERSON_NAME] [PERSON_NAME]" at bounding box center [147, 263] width 64 height 16
select select "91695"
click at [115, 255] on select "Select Stylist [PERSON_NAME] [PERSON_NAME] [PERSON_NAME] [PERSON_NAME]" at bounding box center [147, 263] width 64 height 16
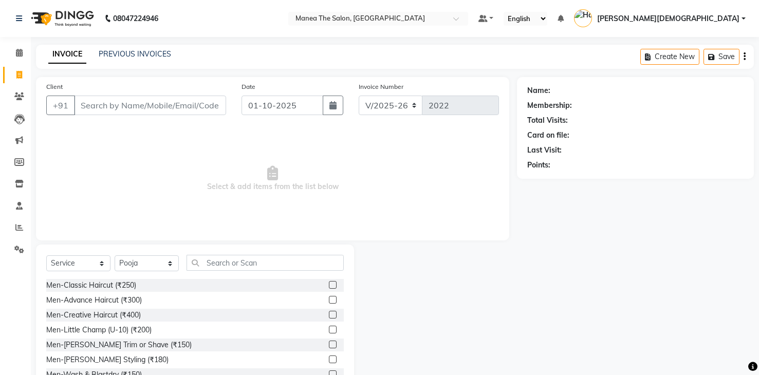
select select "5481"
select select "service"
click at [148, 262] on select "Select Stylist [PERSON_NAME] [PERSON_NAME] [PERSON_NAME] [PERSON_NAME]" at bounding box center [147, 263] width 64 height 16
select select "75190"
click at [115, 255] on select "Select Stylist [PERSON_NAME] [PERSON_NAME] [PERSON_NAME] [PERSON_NAME]" at bounding box center [147, 263] width 64 height 16
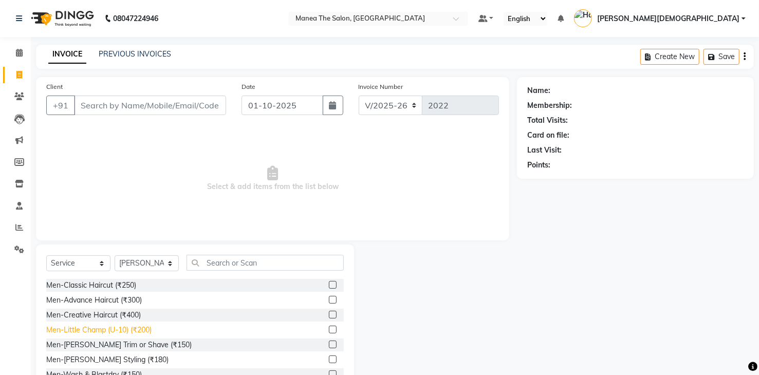
click at [142, 328] on div "Men-Little Champ (U-10) (₹200)" at bounding box center [98, 330] width 105 height 11
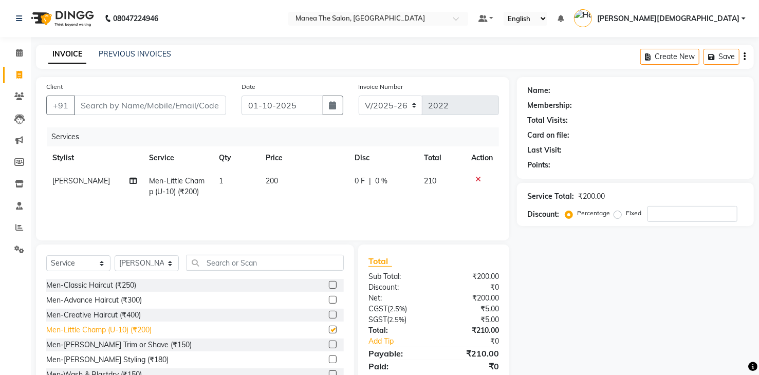
checkbox input "false"
click at [190, 107] on input "Client" at bounding box center [150, 106] width 152 height 20
click at [174, 108] on input "Client" at bounding box center [150, 106] width 152 height 20
type input "9"
type input "0"
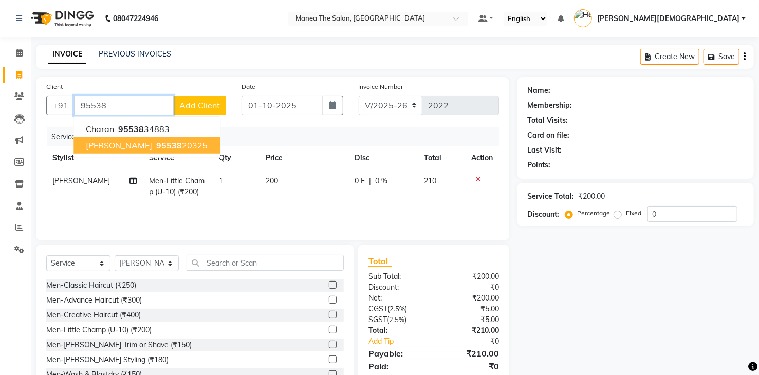
click at [154, 145] on ngb-highlight "95538 20325" at bounding box center [180, 145] width 53 height 10
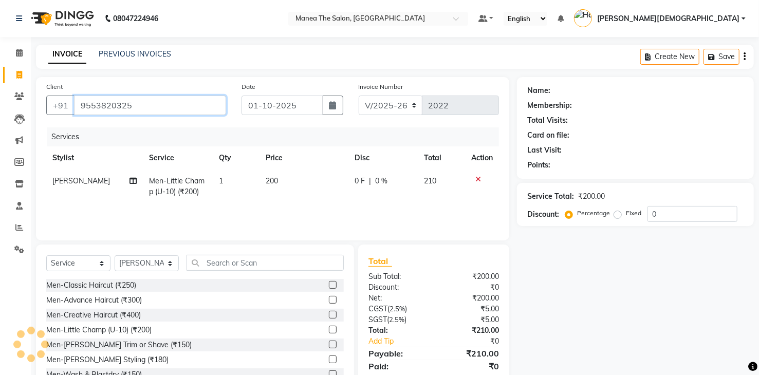
type input "9553820325"
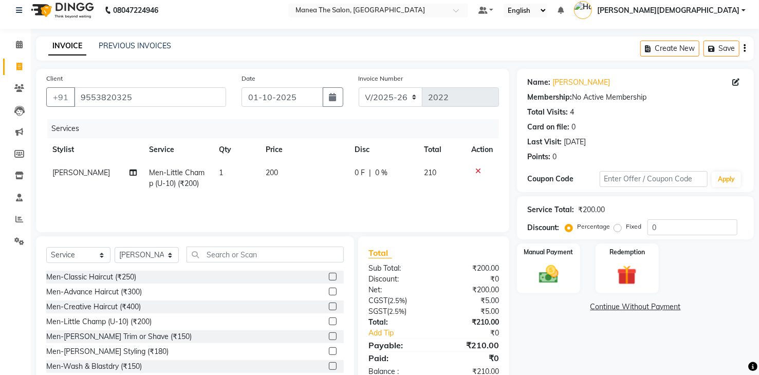
scroll to position [36, 0]
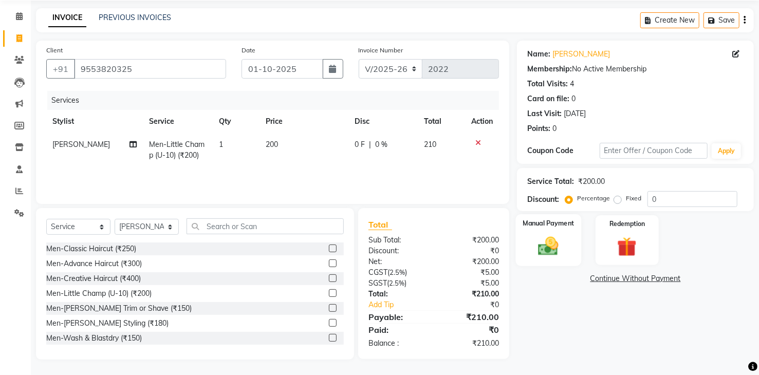
click at [555, 249] on img at bounding box center [548, 247] width 33 height 24
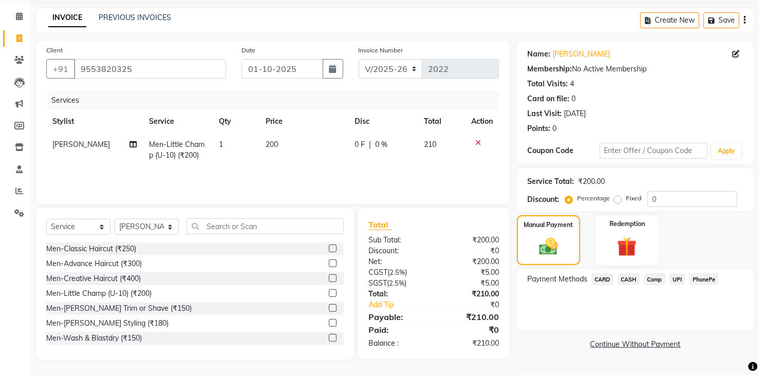
click at [678, 279] on span "UPI" at bounding box center [677, 279] width 16 height 12
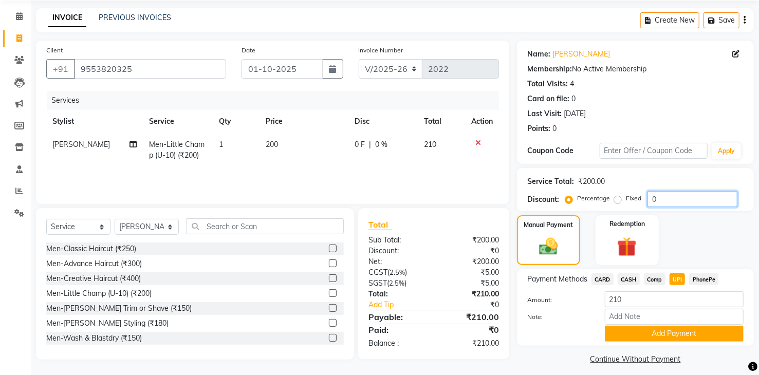
click at [677, 201] on input "0" at bounding box center [692, 199] width 90 height 16
click at [567, 360] on link "Continue Without Payment" at bounding box center [635, 359] width 233 height 11
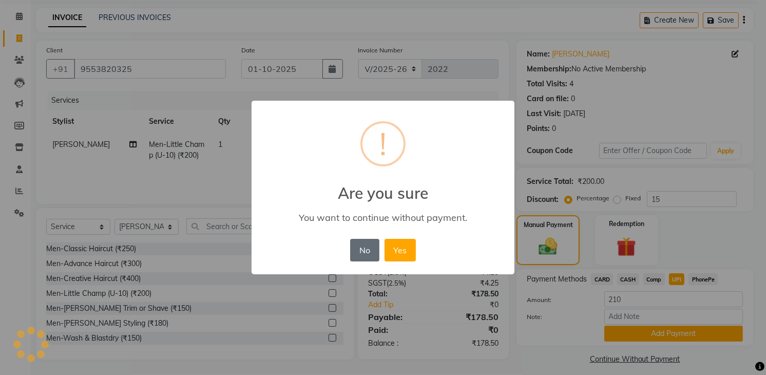
click at [364, 252] on button "No" at bounding box center [364, 250] width 29 height 23
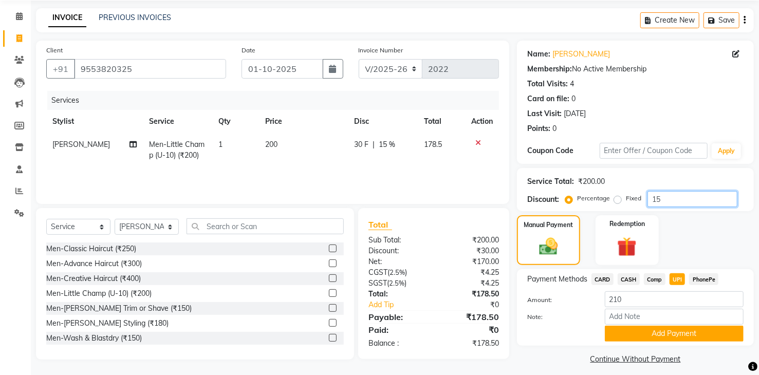
click at [680, 193] on input "15" at bounding box center [692, 199] width 90 height 16
click at [544, 352] on div "Name: Pavan Membership: No Active Membership Total Visits: 4 Card on file: 0 La…" at bounding box center [639, 204] width 245 height 326
click at [671, 198] on input "15" at bounding box center [692, 199] width 90 height 16
type input "1"
click at [655, 331] on button "Add Payment" at bounding box center [674, 334] width 139 height 16
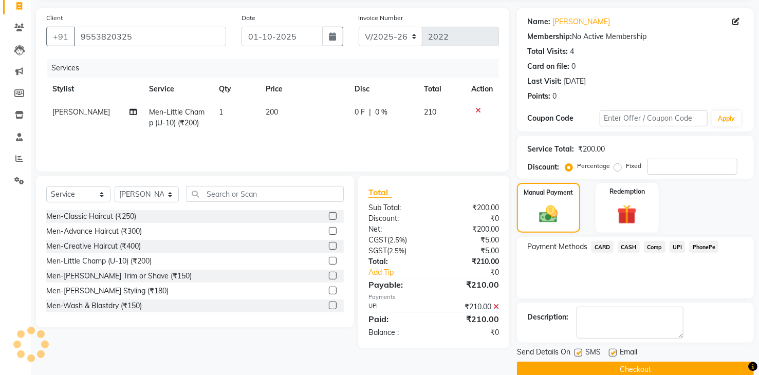
scroll to position [86, 0]
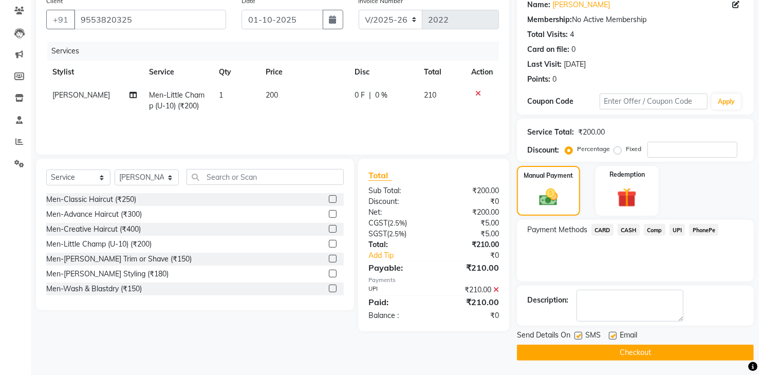
click at [658, 355] on button "Checkout" at bounding box center [635, 353] width 237 height 16
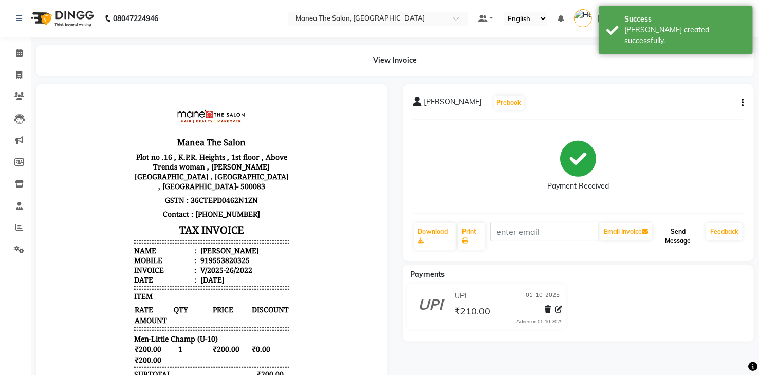
click at [682, 232] on button "Send Message" at bounding box center [678, 236] width 48 height 27
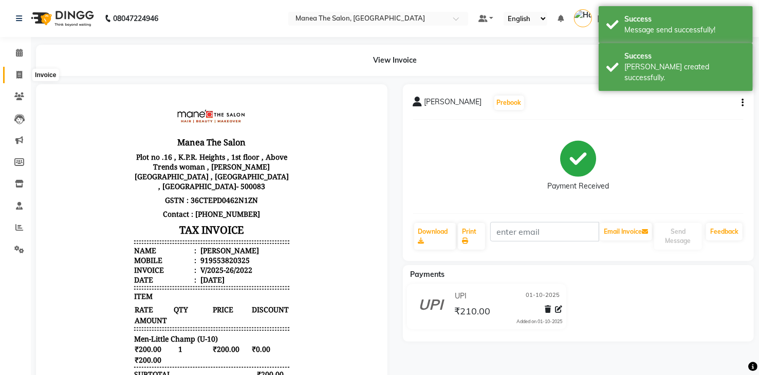
click at [19, 78] on icon at bounding box center [19, 75] width 6 height 8
select select "5481"
select select "service"
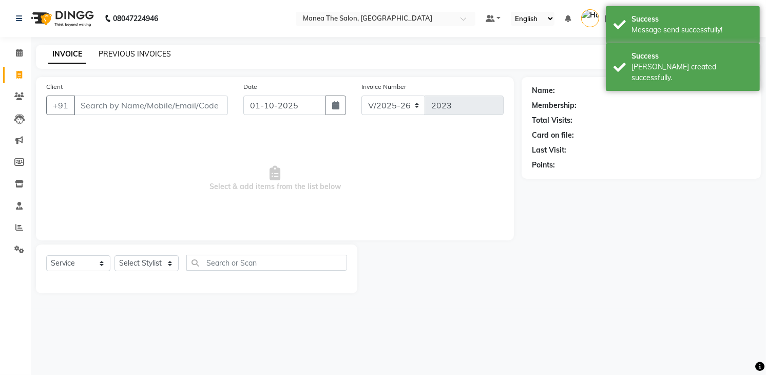
click at [127, 54] on link "PREVIOUS INVOICES" at bounding box center [135, 53] width 72 height 9
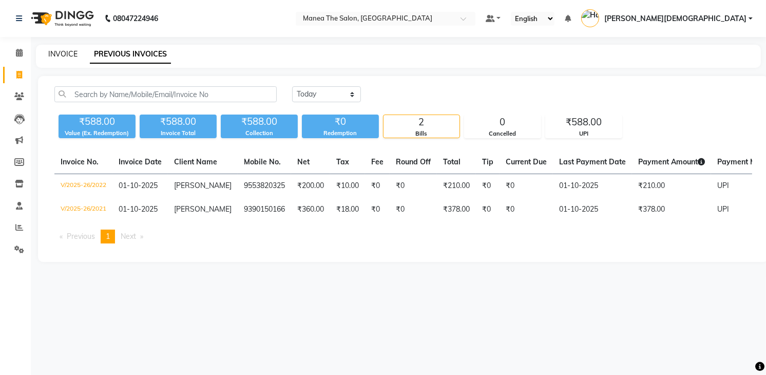
click at [62, 55] on link "INVOICE" at bounding box center [62, 53] width 29 height 9
select select "5481"
select select "service"
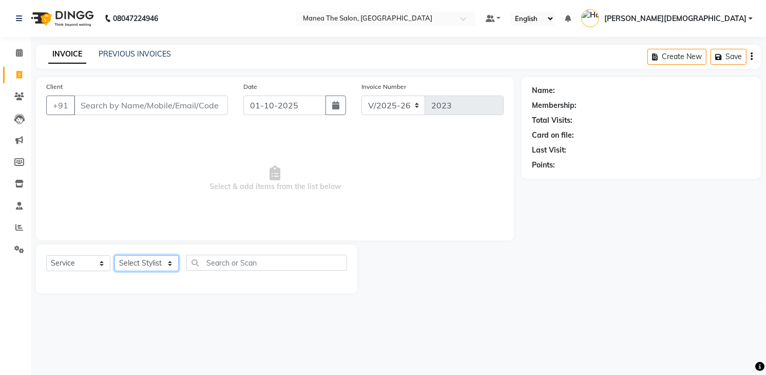
click at [162, 262] on select "Select Stylist [PERSON_NAME] [PERSON_NAME] [PERSON_NAME] [PERSON_NAME]" at bounding box center [147, 263] width 64 height 16
select select "91695"
click at [115, 255] on select "Select Stylist [PERSON_NAME] [PERSON_NAME] [PERSON_NAME] [PERSON_NAME]" at bounding box center [147, 263] width 64 height 16
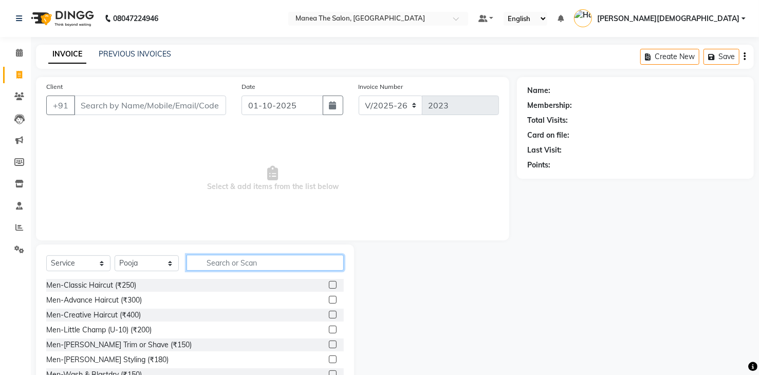
click at [238, 259] on input "text" at bounding box center [264, 263] width 157 height 16
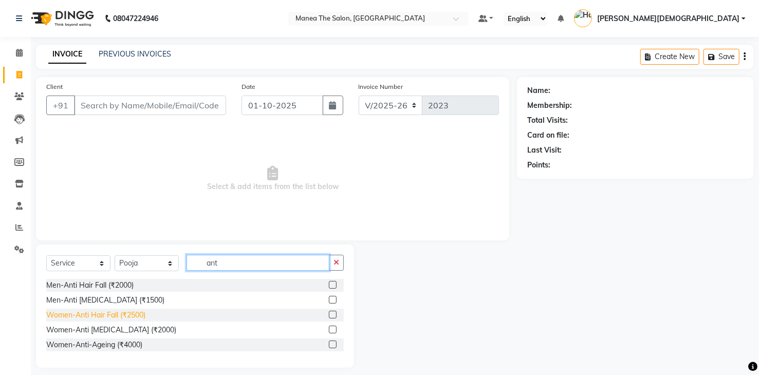
type input "ant"
click at [131, 316] on div "Women-Anti Hair Fall (₹2500)" at bounding box center [95, 315] width 99 height 11
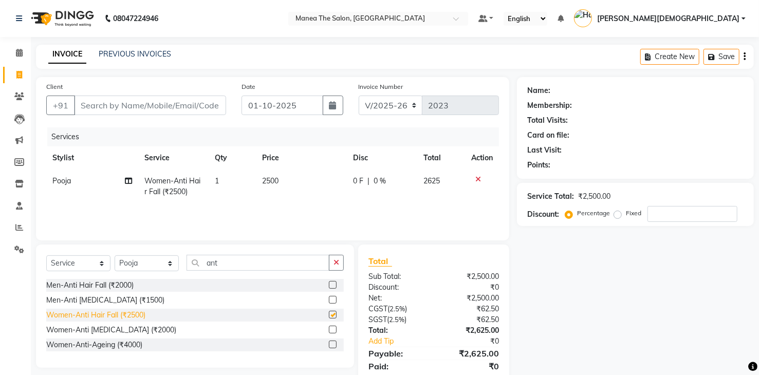
checkbox input "false"
click at [139, 332] on div "Women-Anti [MEDICAL_DATA] (₹2000)" at bounding box center [111, 330] width 130 height 11
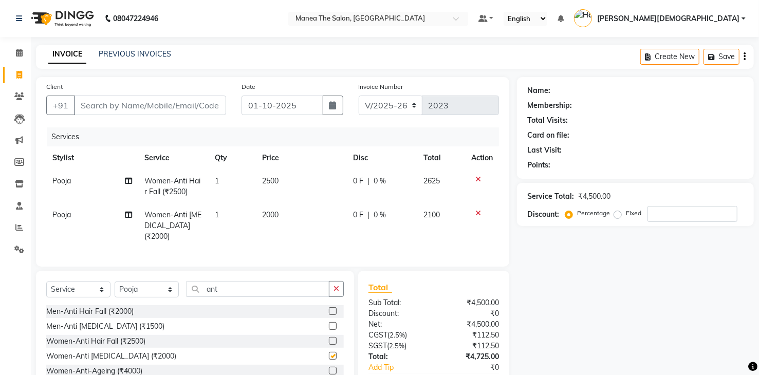
checkbox input "false"
click at [476, 178] on icon at bounding box center [478, 179] width 6 height 7
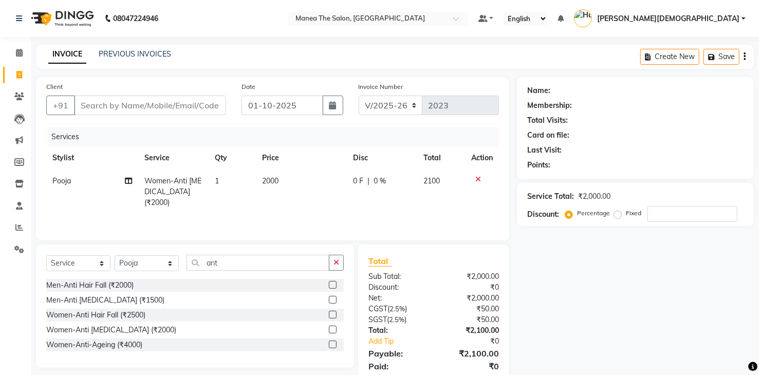
click at [298, 184] on td "2000" at bounding box center [301, 192] width 91 height 45
select select "91695"
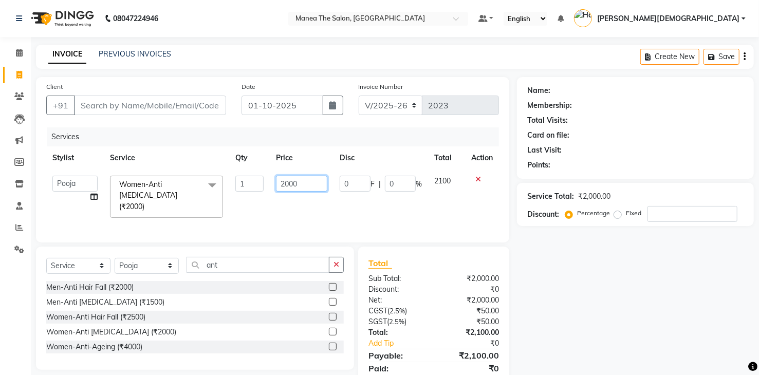
click at [308, 183] on input "2000" at bounding box center [301, 184] width 51 height 16
type input "2500"
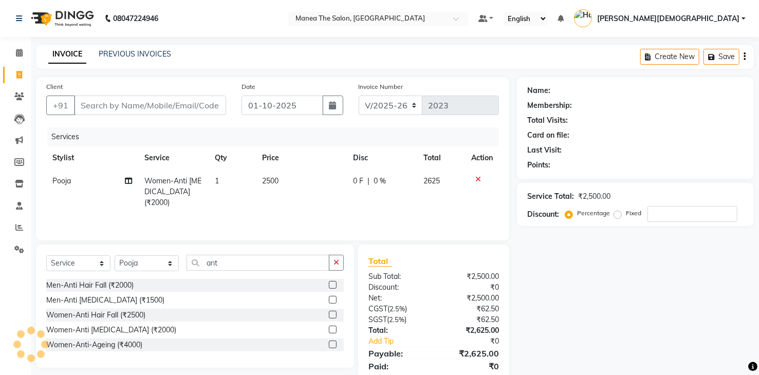
click at [239, 295] on div "Men-Anti [MEDICAL_DATA] (₹1500)" at bounding box center [194, 300] width 297 height 13
drag, startPoint x: 337, startPoint y: 262, endPoint x: 329, endPoint y: 261, distance: 8.4
click at [336, 264] on icon "button" at bounding box center [336, 262] width 6 height 7
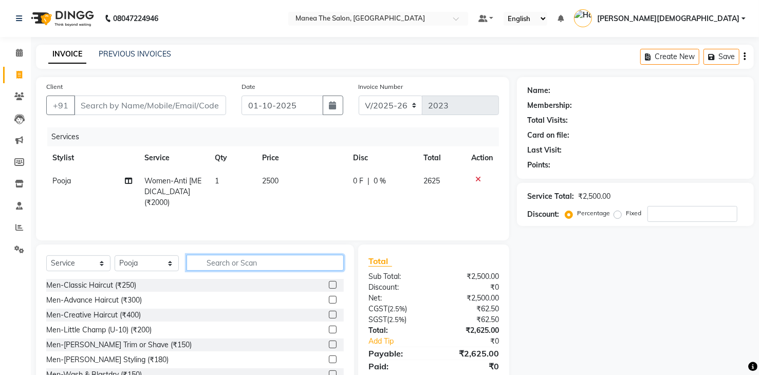
click at [286, 262] on input "text" at bounding box center [264, 263] width 157 height 16
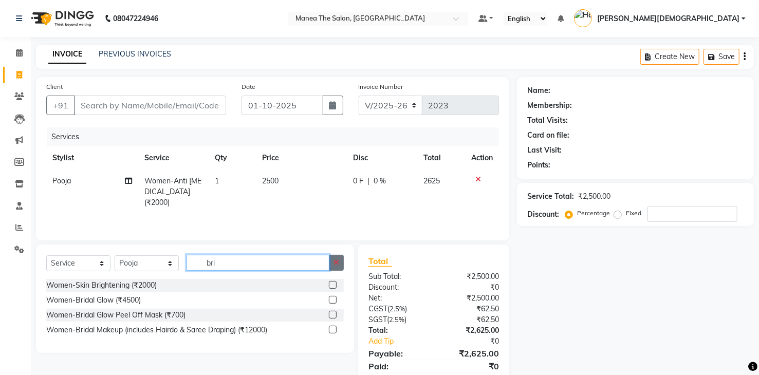
type input "bri"
click at [332, 264] on button "button" at bounding box center [336, 263] width 15 height 16
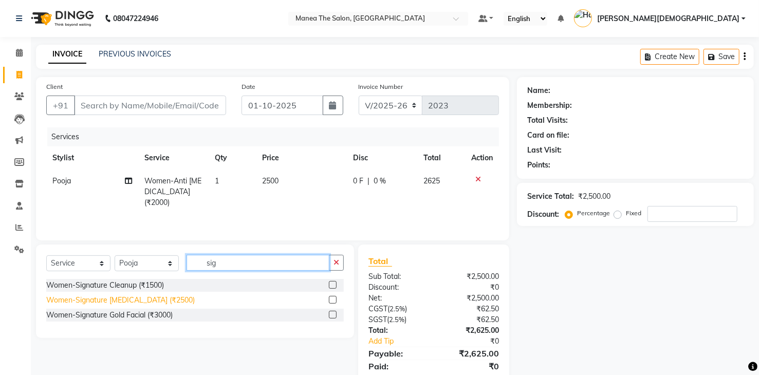
type input "sig"
click at [161, 301] on div "Women-Signature [MEDICAL_DATA] (₹2500)" at bounding box center [120, 300] width 148 height 11
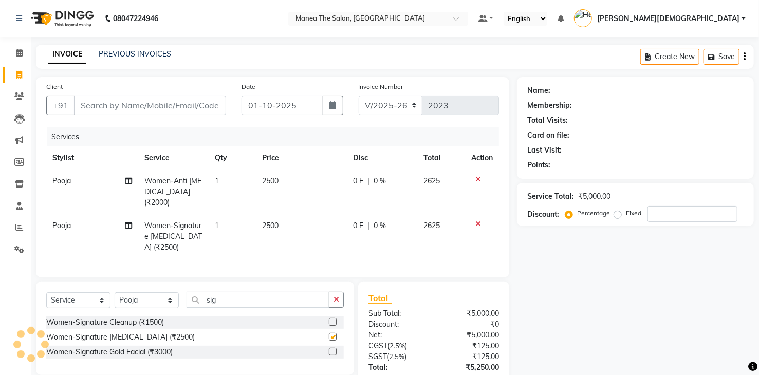
checkbox input "false"
click at [341, 296] on button "button" at bounding box center [336, 300] width 15 height 16
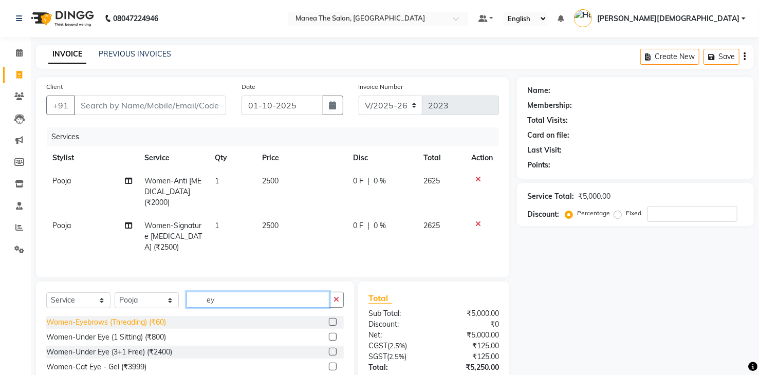
type input "ey"
click at [156, 320] on div "Women-Eyebrows (Threading) (₹60)" at bounding box center [106, 322] width 120 height 11
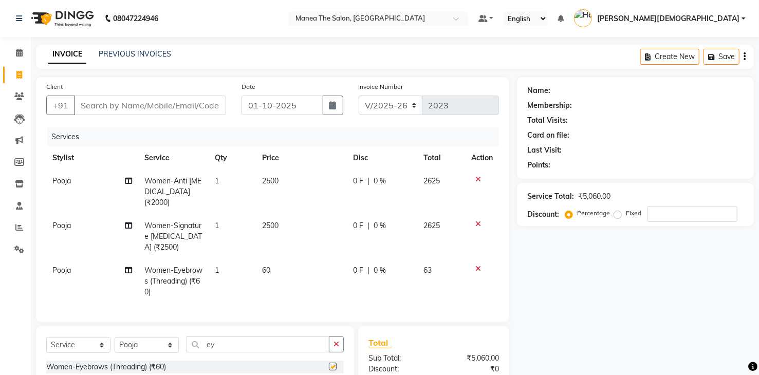
checkbox input "false"
click at [335, 341] on icon "button" at bounding box center [336, 344] width 6 height 7
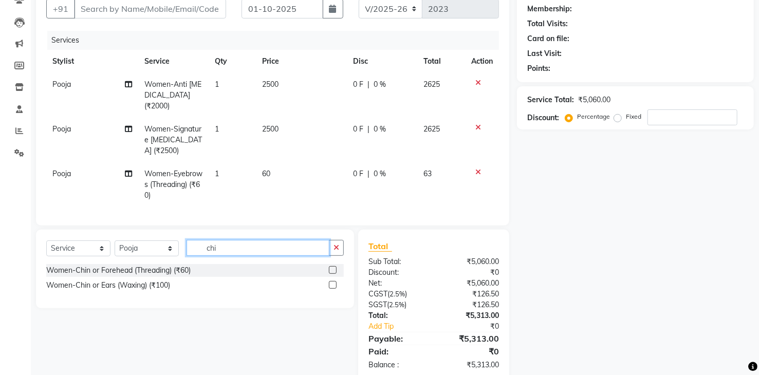
scroll to position [114, 0]
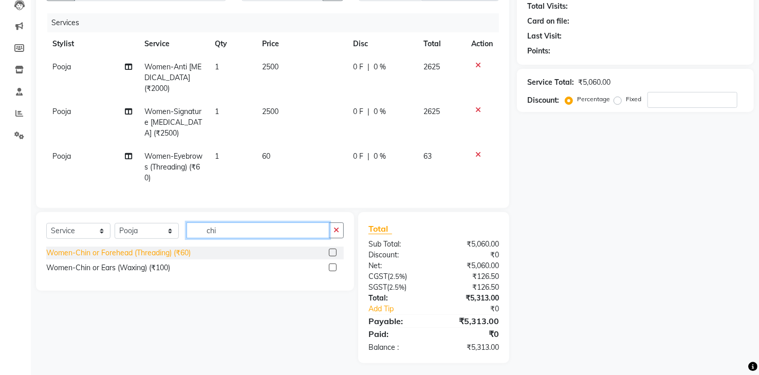
type input "chi"
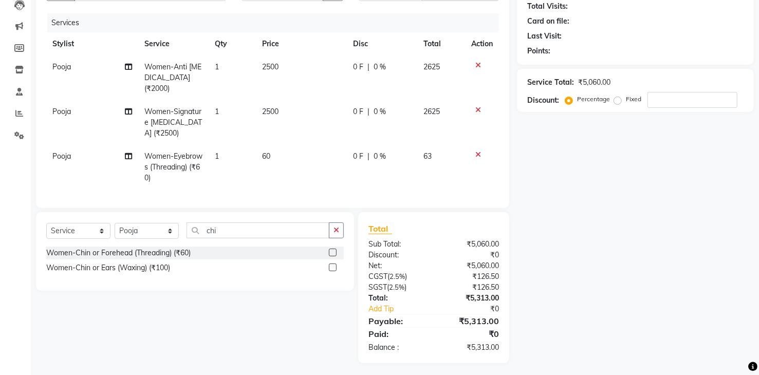
click at [168, 251] on div "Women-Chin or Forehead (Threading) (₹60)" at bounding box center [118, 253] width 144 height 11
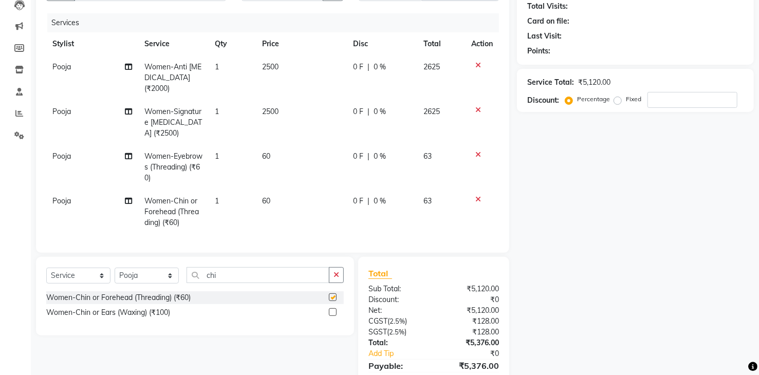
checkbox input "false"
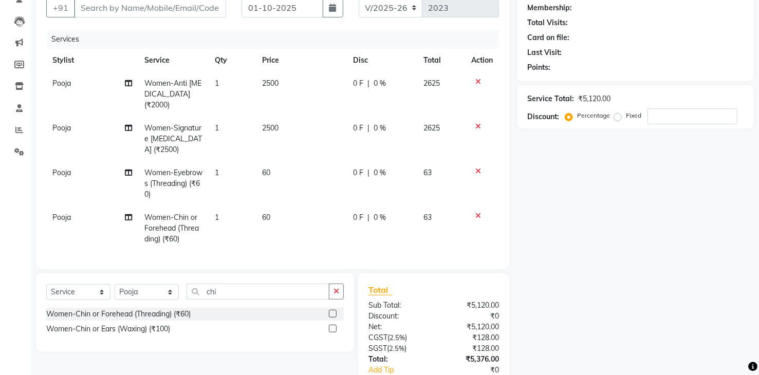
scroll to position [0, 0]
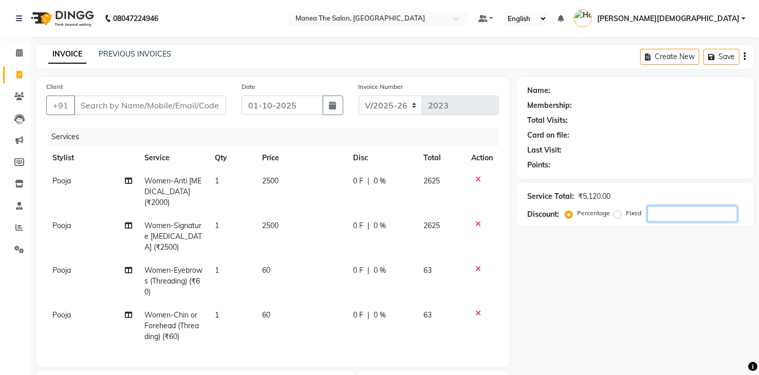
click at [667, 213] on input "number" at bounding box center [692, 214] width 90 height 16
click at [144, 101] on input "Client" at bounding box center [150, 106] width 152 height 20
click at [193, 103] on input "Client" at bounding box center [150, 106] width 152 height 20
type input "9"
type input "0"
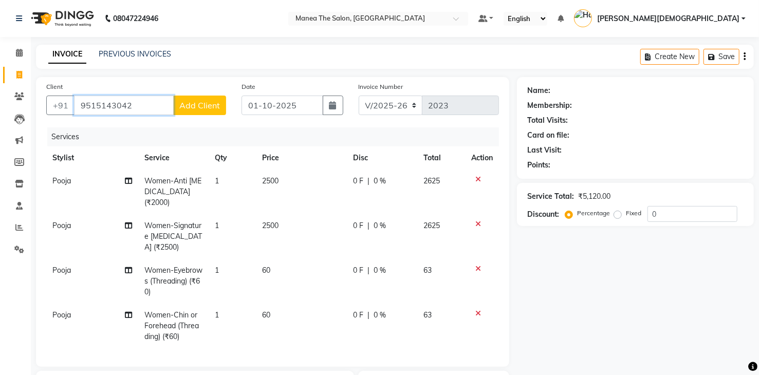
type input "9515143042"
click at [210, 102] on span "Add Client" at bounding box center [199, 105] width 41 height 10
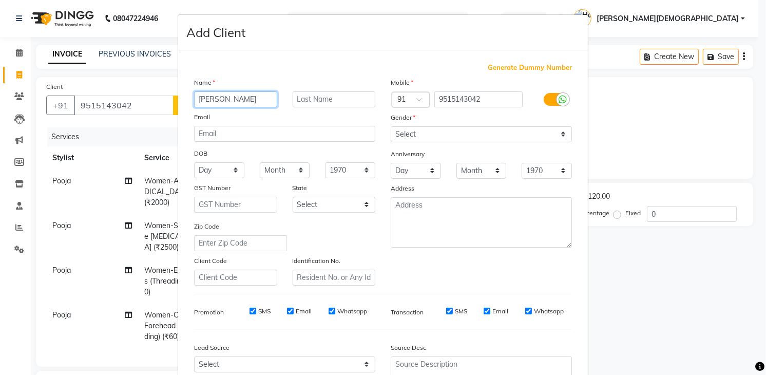
type input "Chaitanya"
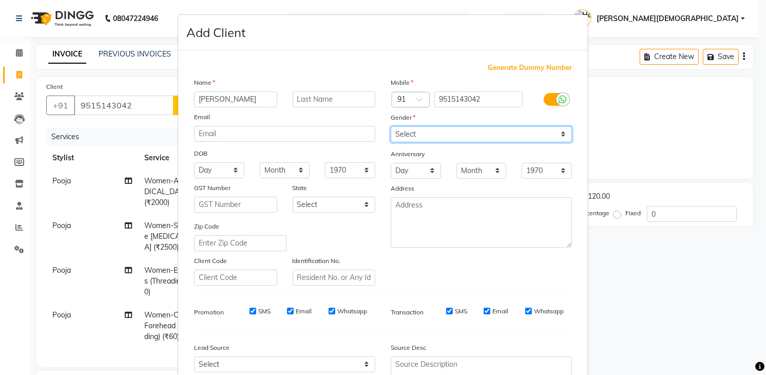
click at [414, 132] on select "Select [DEMOGRAPHIC_DATA] [DEMOGRAPHIC_DATA] Other Prefer Not To Say" at bounding box center [481, 134] width 181 height 16
select select "female"
click at [391, 126] on select "Select [DEMOGRAPHIC_DATA] [DEMOGRAPHIC_DATA] Other Prefer Not To Say" at bounding box center [481, 134] width 181 height 16
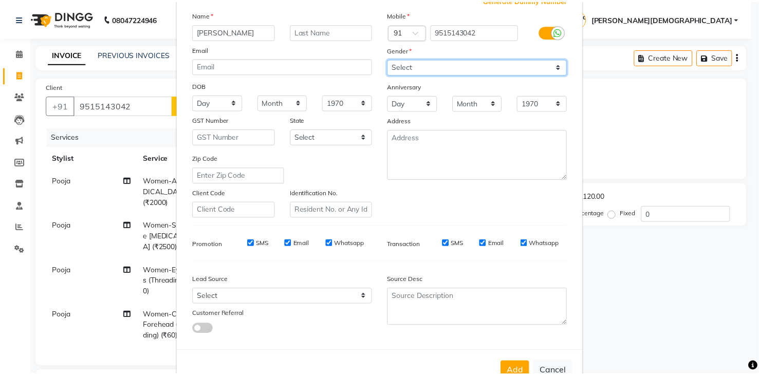
scroll to position [100, 0]
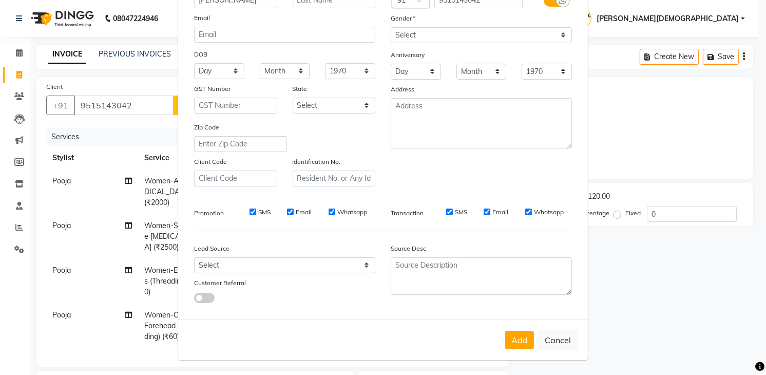
click at [513, 340] on button "Add" at bounding box center [519, 340] width 29 height 18
select select
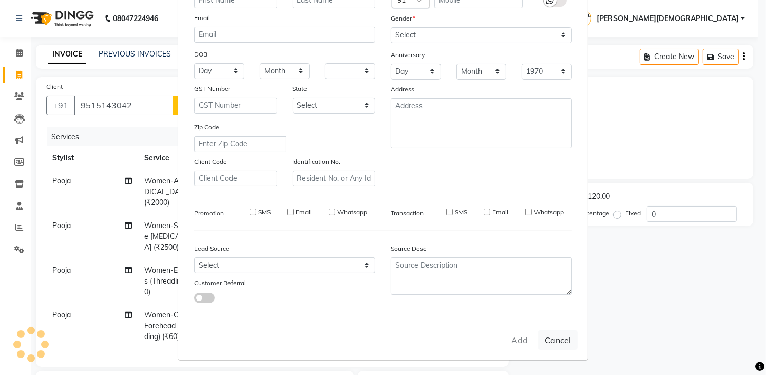
select select
checkbox input "false"
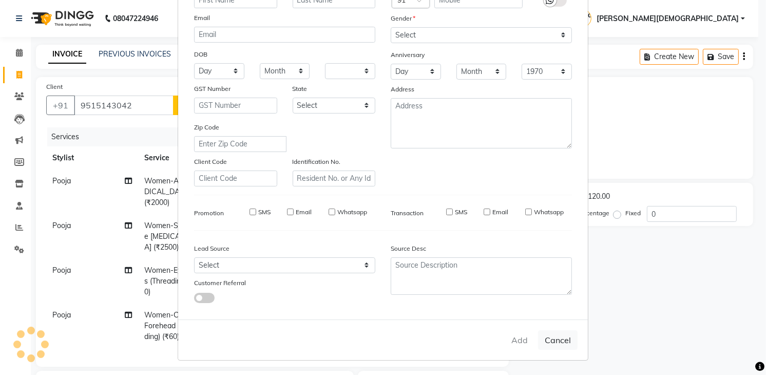
checkbox input "false"
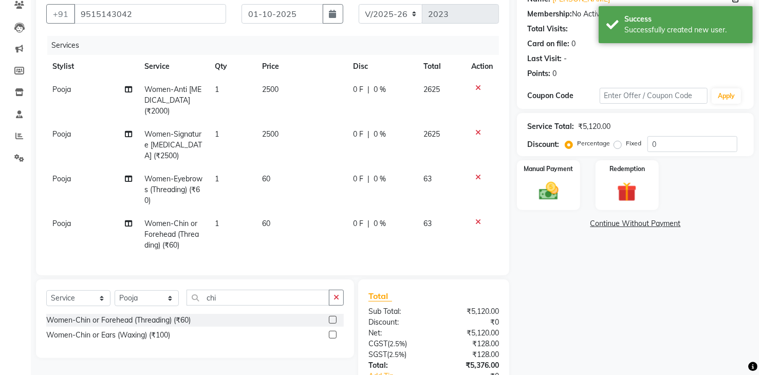
scroll to position [159, 0]
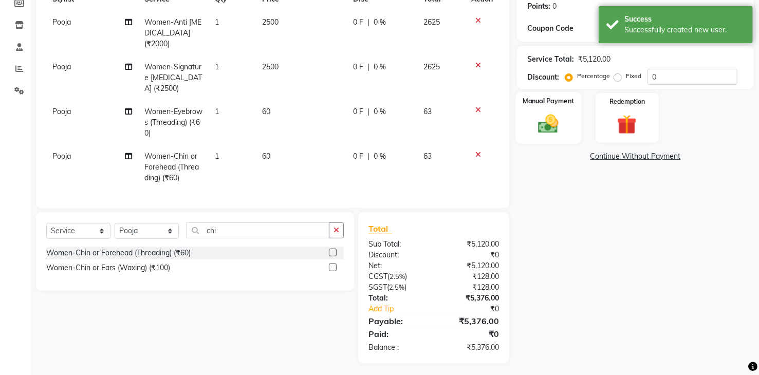
click at [546, 121] on img at bounding box center [548, 124] width 33 height 24
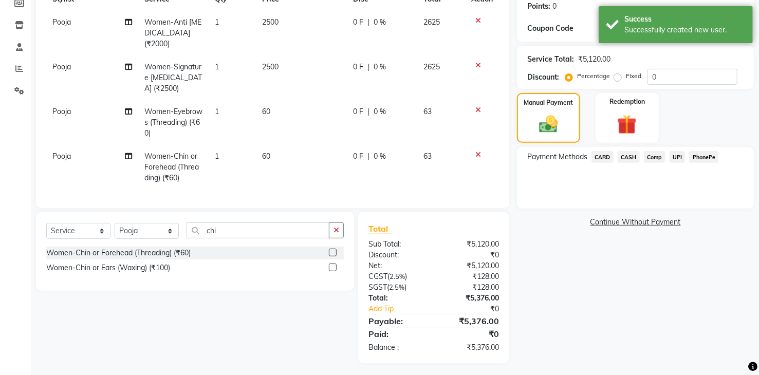
click at [678, 157] on span "UPI" at bounding box center [677, 157] width 16 height 12
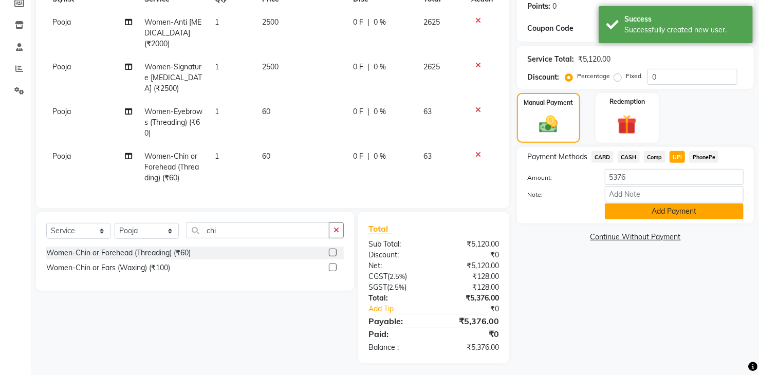
click at [687, 214] on button "Add Payment" at bounding box center [674, 211] width 139 height 16
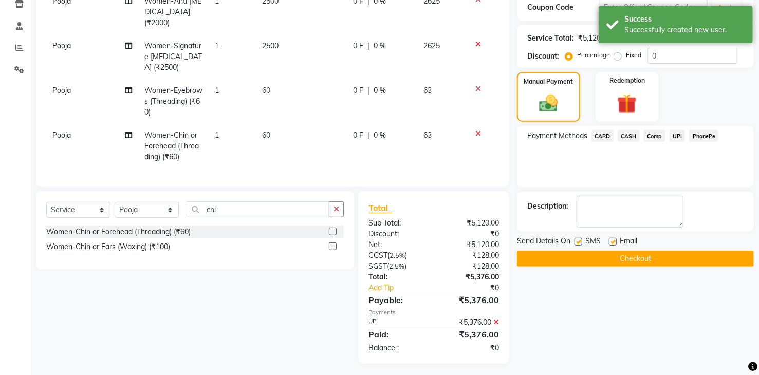
scroll to position [180, 0]
click at [691, 260] on button "Checkout" at bounding box center [635, 258] width 237 height 16
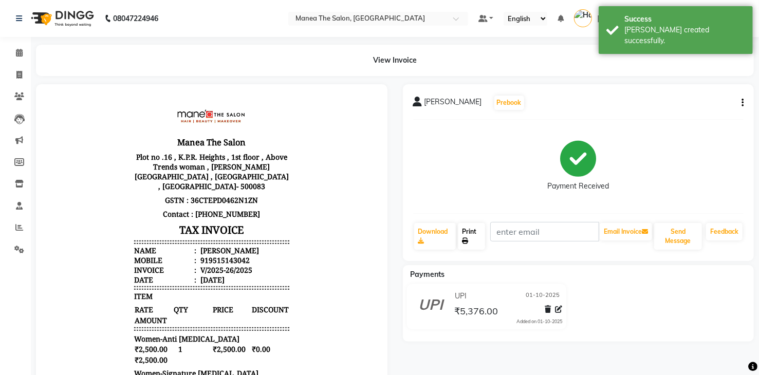
click at [471, 230] on link "Print" at bounding box center [471, 236] width 27 height 27
click at [675, 231] on button "Send Message" at bounding box center [678, 236] width 48 height 27
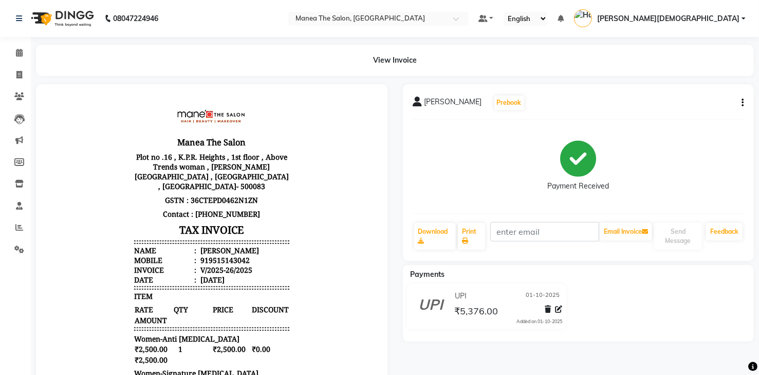
click at [31, 77] on main "View Invoice Chaitanya Prebook Payment Received Download Print Email Invoice Se…" at bounding box center [395, 321] width 728 height 552
